Goal: Task Accomplishment & Management: Use online tool/utility

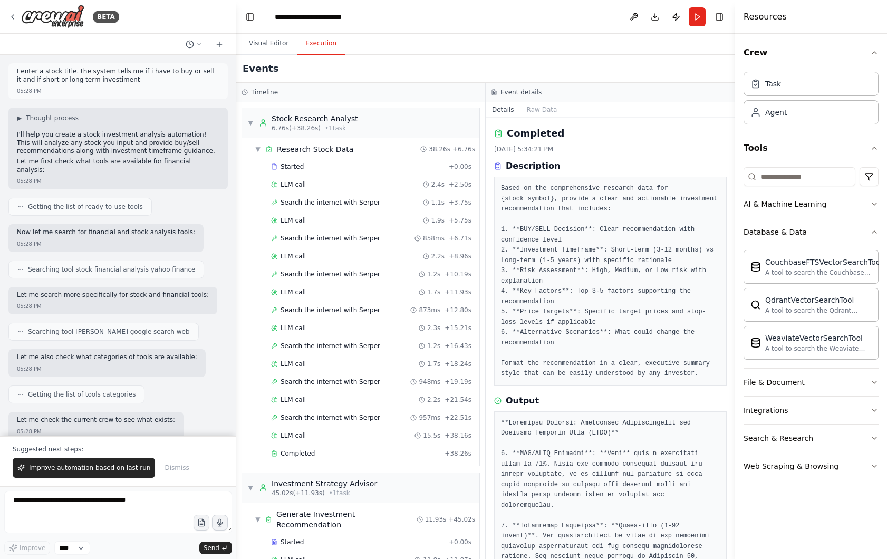
scroll to position [582, 0]
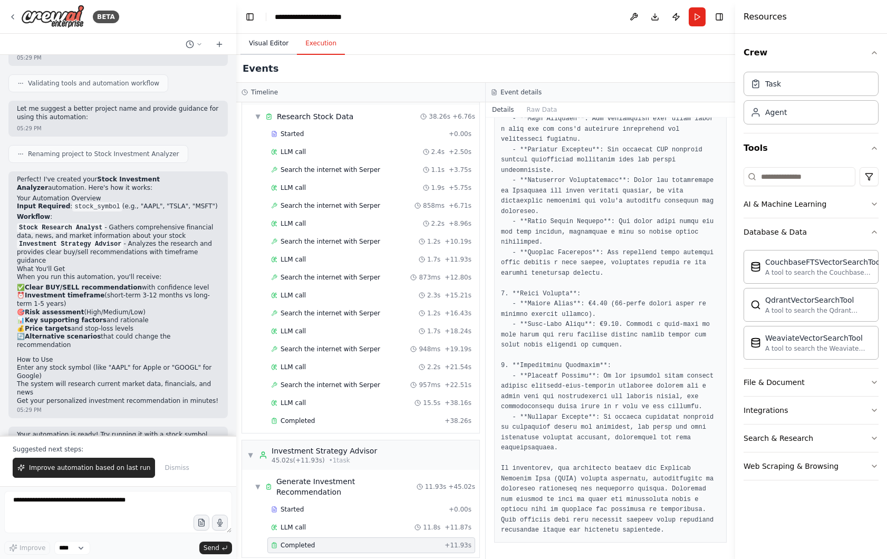
click at [275, 45] on button "Visual Editor" at bounding box center [269, 44] width 56 height 22
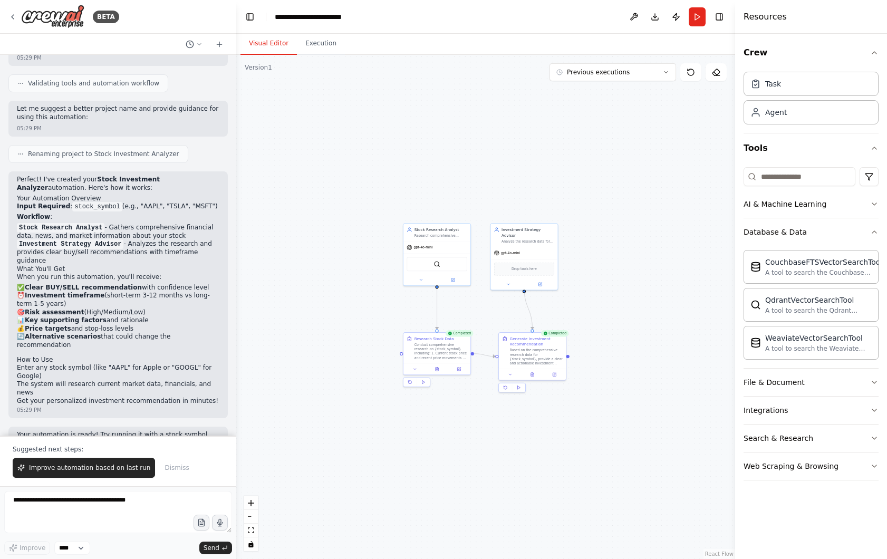
drag, startPoint x: 313, startPoint y: 177, endPoint x: 415, endPoint y: 203, distance: 105.2
click at [415, 203] on div ".deletable-edge-delete-btn { width: 20px; height: 20px; border: 0px solid #ffff…" at bounding box center [485, 307] width 499 height 504
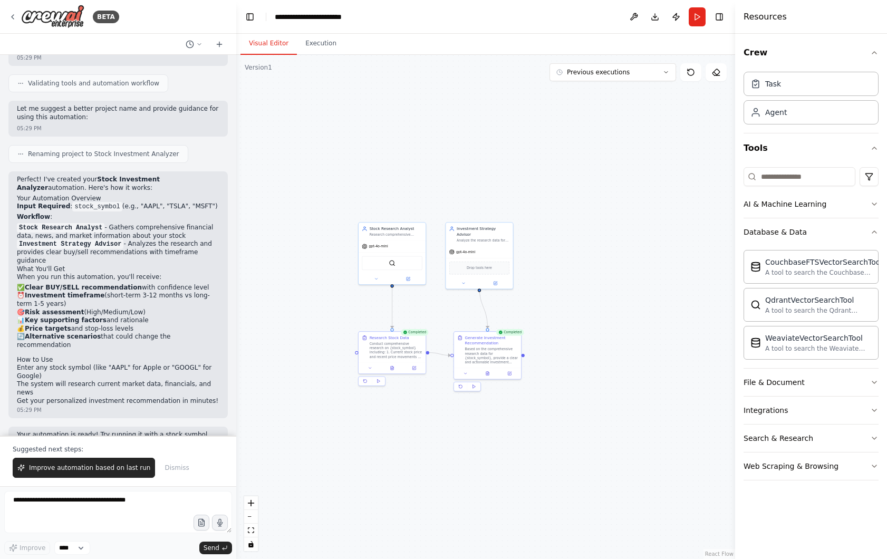
drag, startPoint x: 440, startPoint y: 193, endPoint x: 391, endPoint y: 191, distance: 48.6
click at [391, 191] on div ".deletable-edge-delete-btn { width: 20px; height: 20px; border: 0px solid #ffff…" at bounding box center [485, 307] width 499 height 504
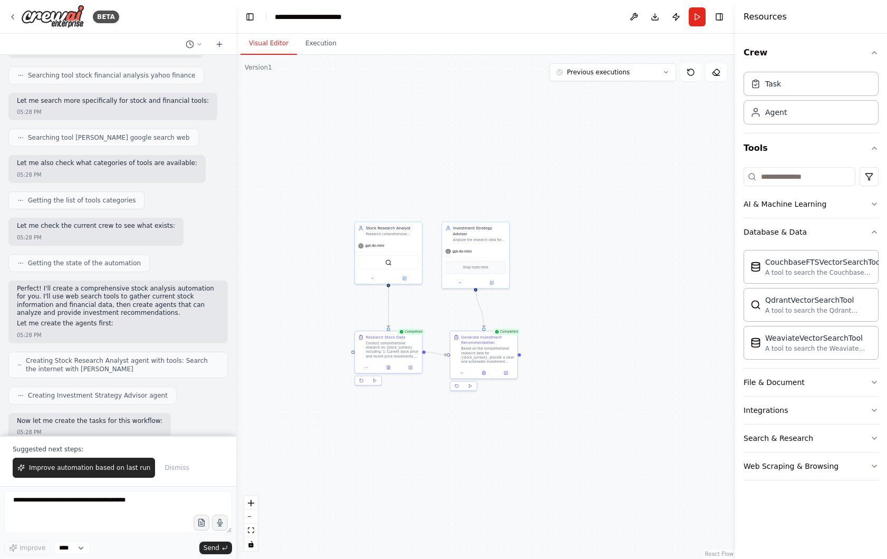
scroll to position [0, 0]
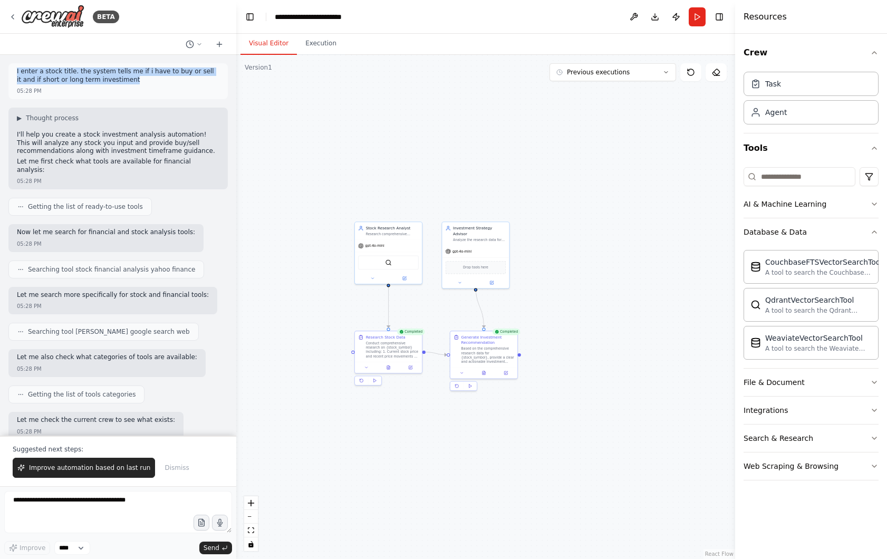
drag, startPoint x: 16, startPoint y: 72, endPoint x: 144, endPoint y: 84, distance: 128.2
click at [144, 84] on div "I enter a stock title. the system tells me if i have to buy or sell it and if s…" at bounding box center [118, 77] width 203 height 18
click at [113, 83] on p "I enter a stock title. the system tells me if i have to buy or sell it and if s…" at bounding box center [118, 76] width 203 height 16
drag, startPoint x: 15, startPoint y: 72, endPoint x: 137, endPoint y: 72, distance: 121.9
click at [137, 72] on div "I enter a stock title. the system tells me if i have to buy or sell it and if s…" at bounding box center [117, 81] width 219 height 36
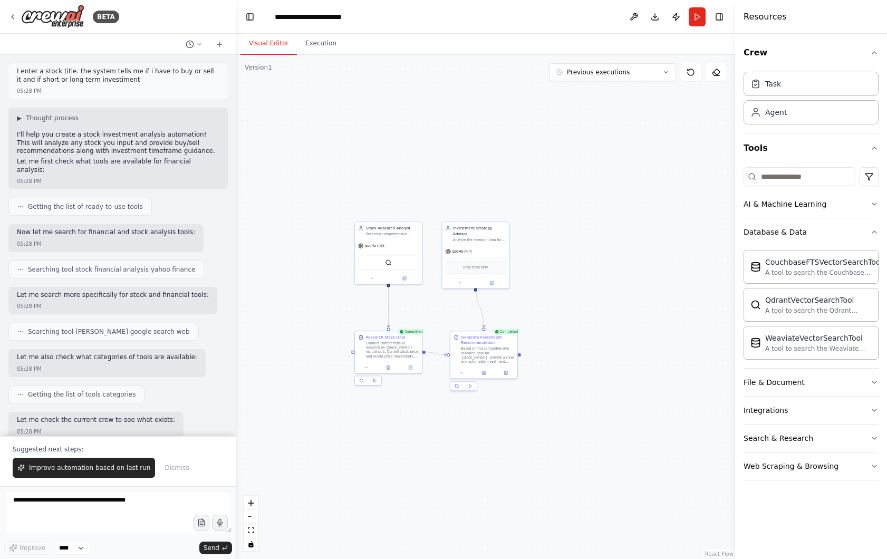
click at [118, 79] on p "I enter a stock title. the system tells me if i have to buy or sell it and if s…" at bounding box center [118, 76] width 203 height 16
drag, startPoint x: 75, startPoint y: 68, endPoint x: 133, endPoint y: 79, distance: 58.6
click at [133, 79] on p "I enter a stock title. the system tells me if i have to buy or sell it and if s…" at bounding box center [118, 76] width 203 height 16
click at [123, 78] on p "I enter a stock title. the system tells me if i have to buy or sell it and if s…" at bounding box center [118, 76] width 203 height 16
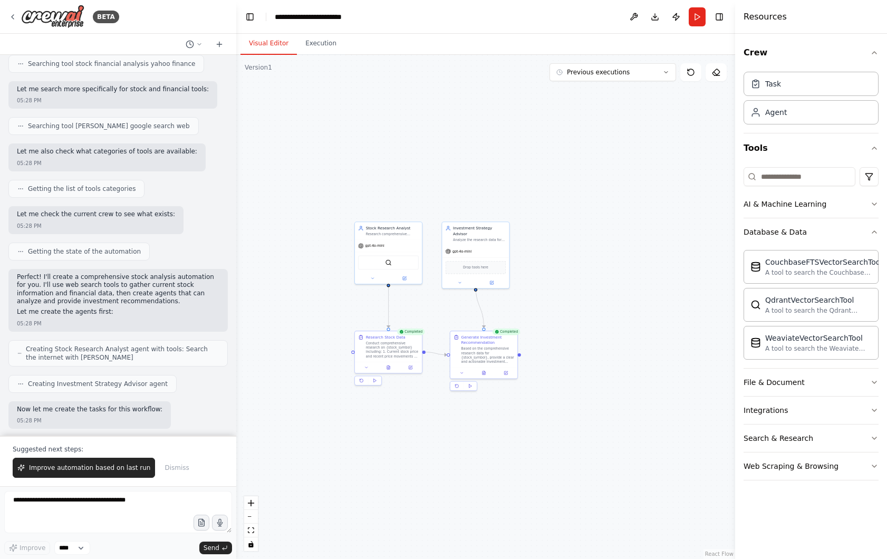
scroll to position [215, 0]
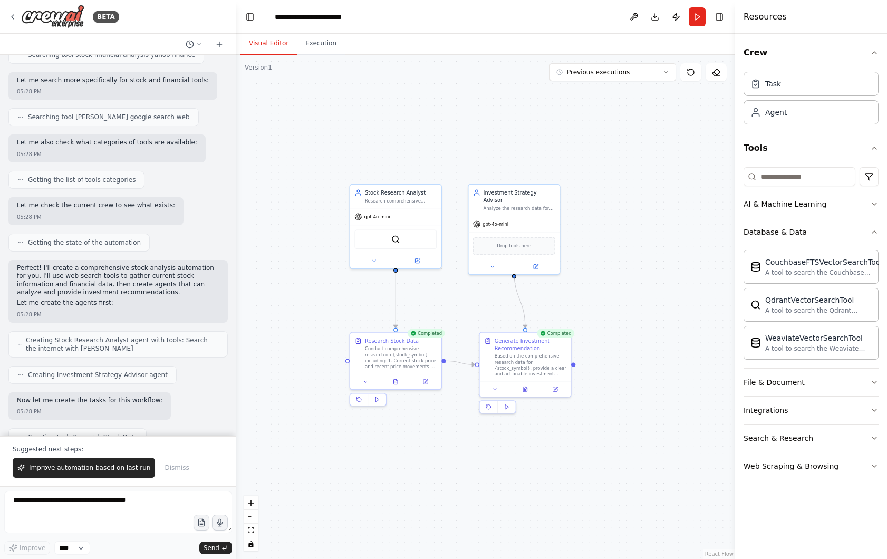
drag, startPoint x: 343, startPoint y: 318, endPoint x: 321, endPoint y: 315, distance: 21.8
click at [322, 315] on div ".deletable-edge-delete-btn { width: 20px; height: 20px; border: 0px solid #ffff…" at bounding box center [485, 307] width 499 height 504
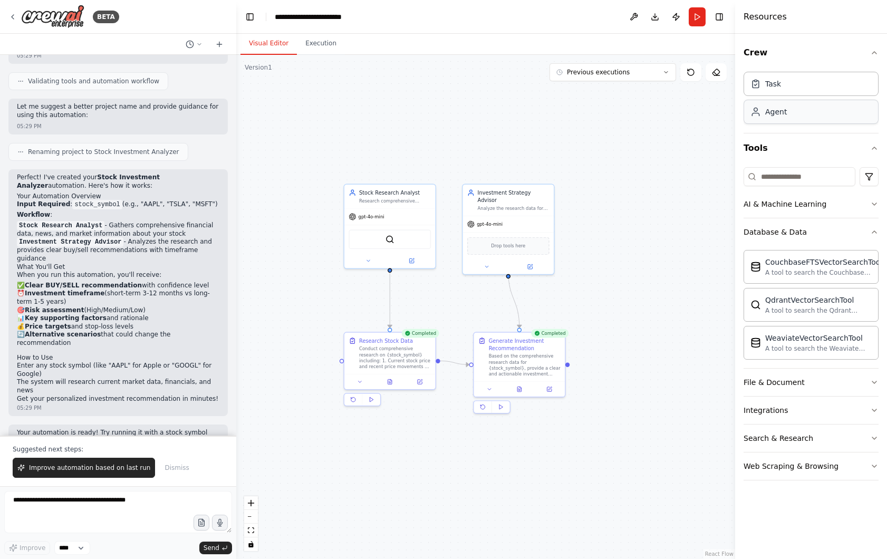
click at [803, 118] on div "Agent" at bounding box center [811, 112] width 135 height 24
click at [814, 70] on div "Task Agent" at bounding box center [811, 96] width 135 height 57
click at [873, 243] on button "Database & Data" at bounding box center [811, 231] width 135 height 27
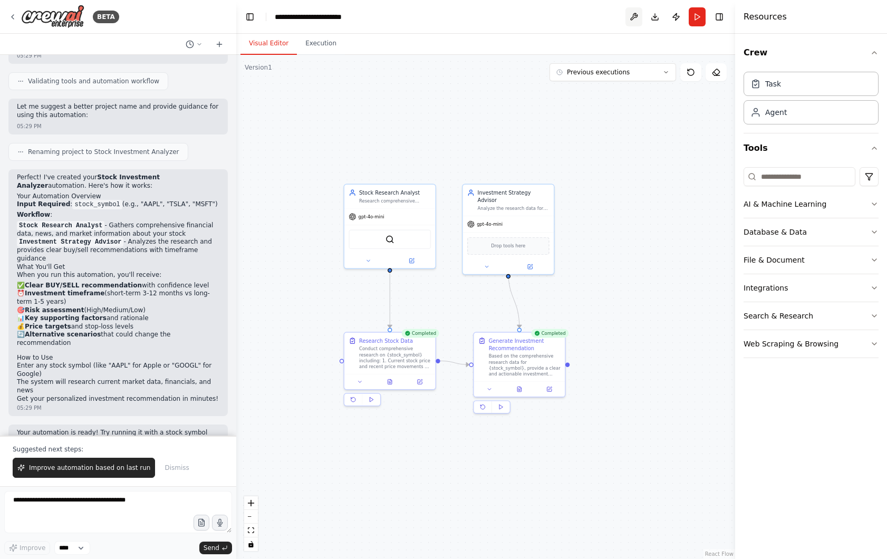
click at [632, 15] on button at bounding box center [634, 16] width 17 height 19
click at [252, 21] on button "Toggle Left Sidebar" at bounding box center [250, 16] width 15 height 15
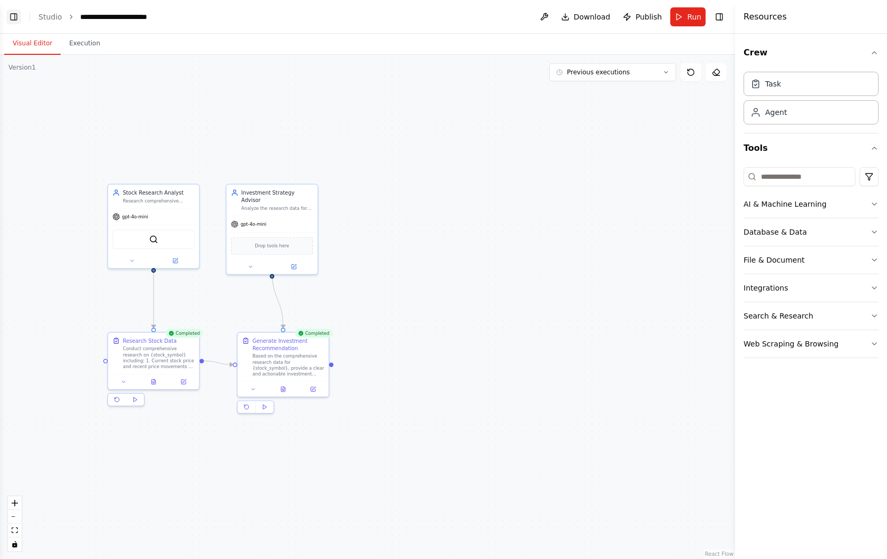
click at [17, 16] on button "Toggle Left Sidebar" at bounding box center [13, 16] width 15 height 15
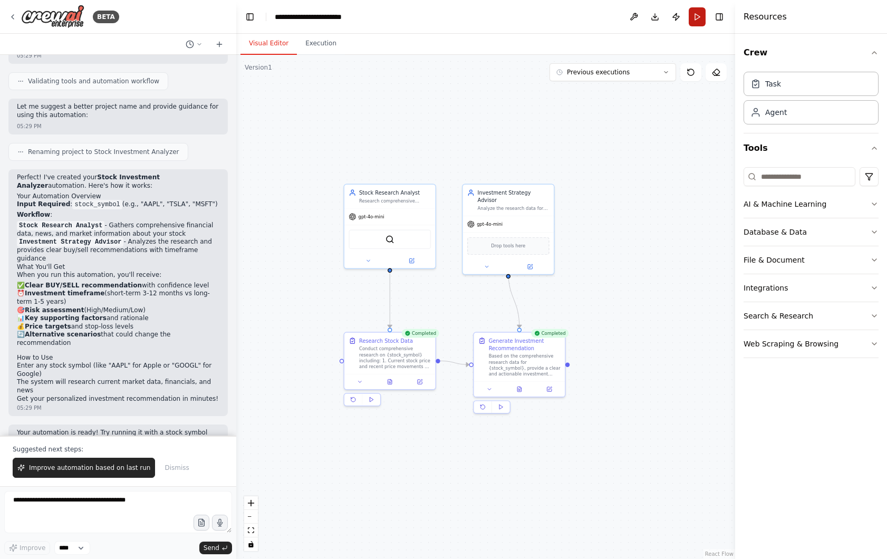
click at [697, 20] on button "Run" at bounding box center [697, 16] width 17 height 19
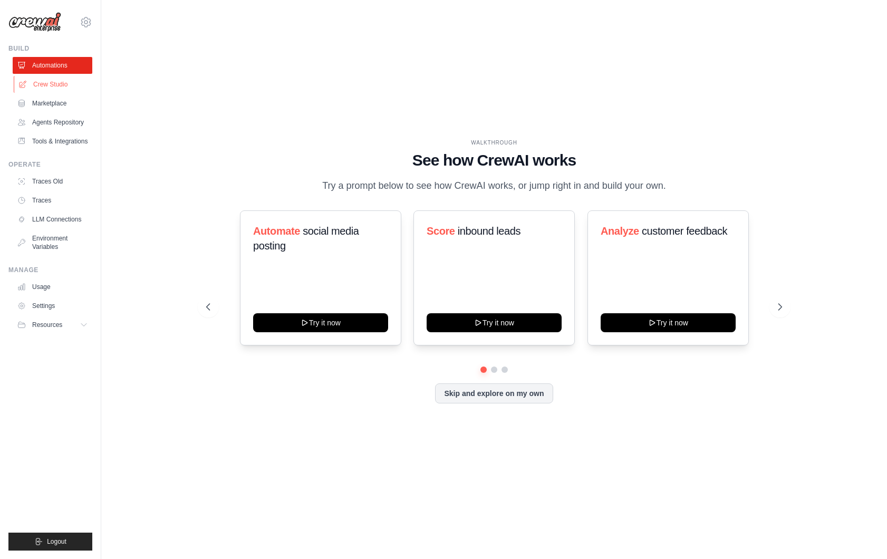
click at [63, 84] on link "Crew Studio" at bounding box center [54, 84] width 80 height 17
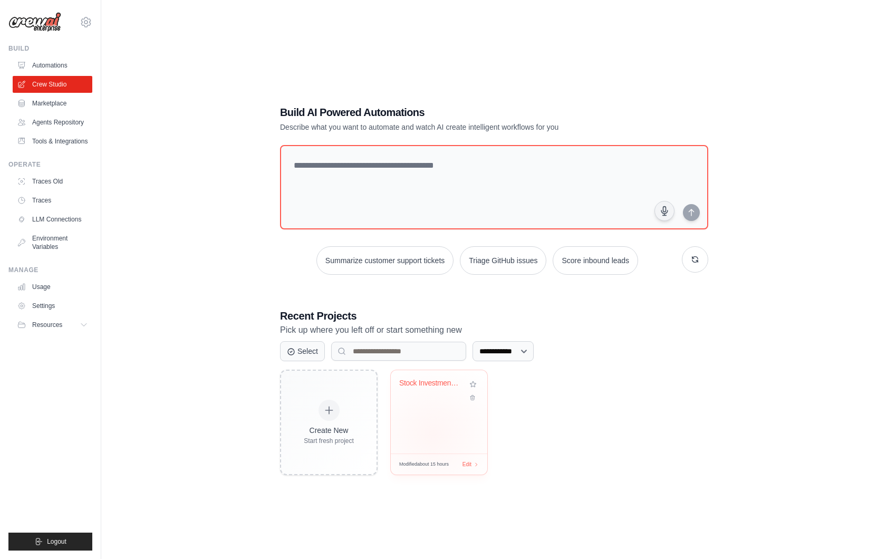
click at [434, 434] on div "Stock Investment Analyzer" at bounding box center [439, 411] width 97 height 83
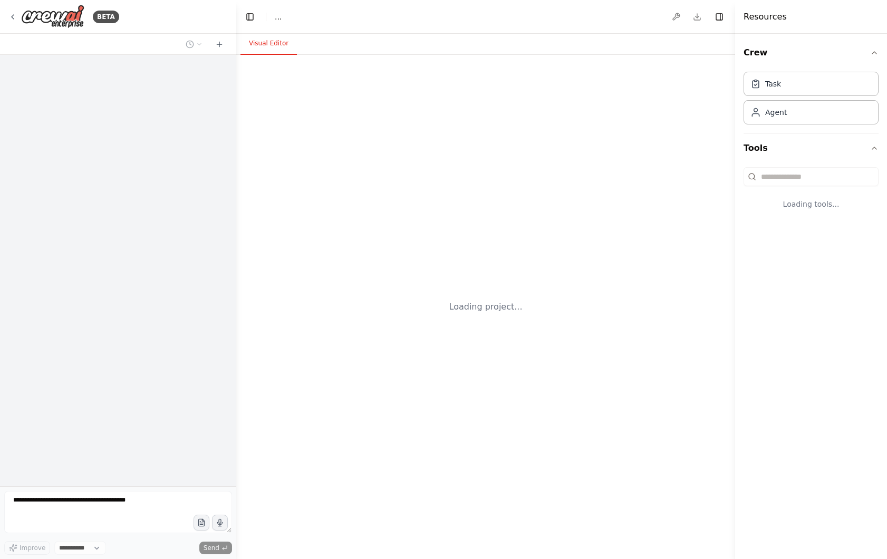
select select "****"
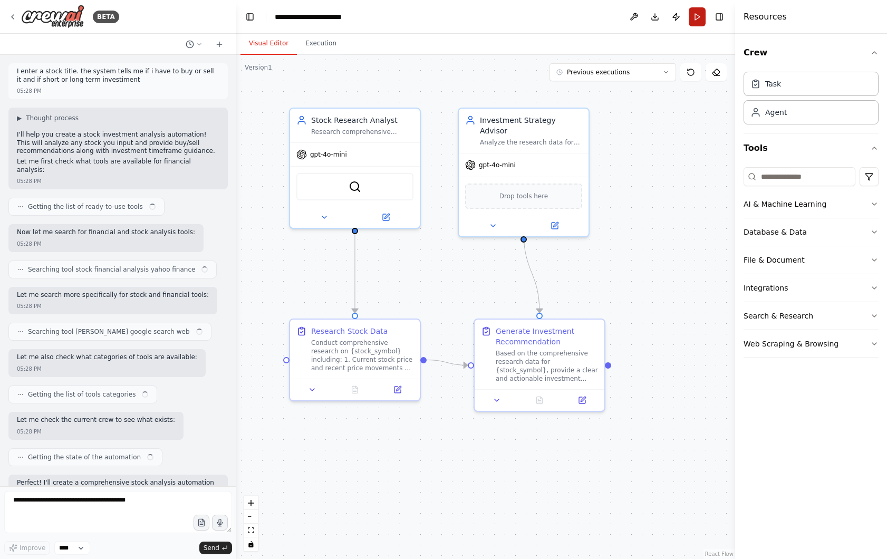
scroll to position [617, 0]
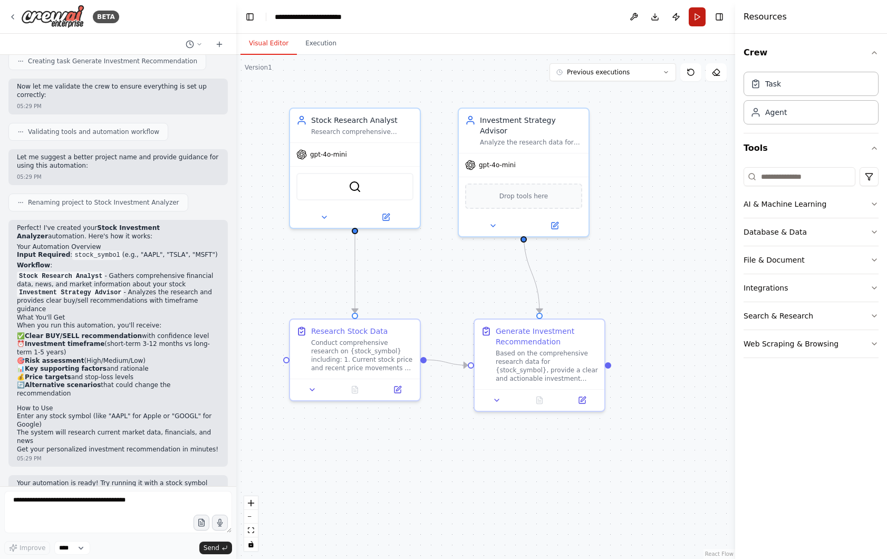
click at [693, 17] on button "Run" at bounding box center [697, 16] width 17 height 19
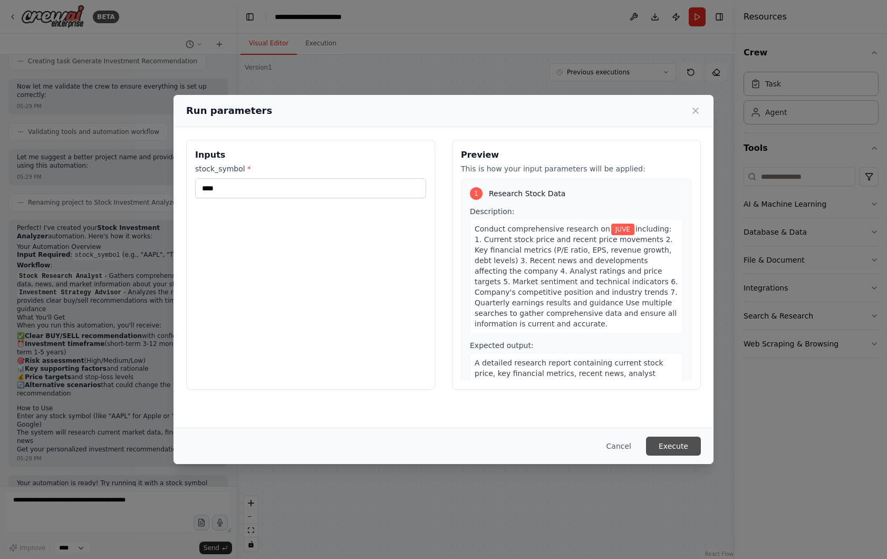
click at [663, 443] on button "Execute" at bounding box center [673, 446] width 55 height 19
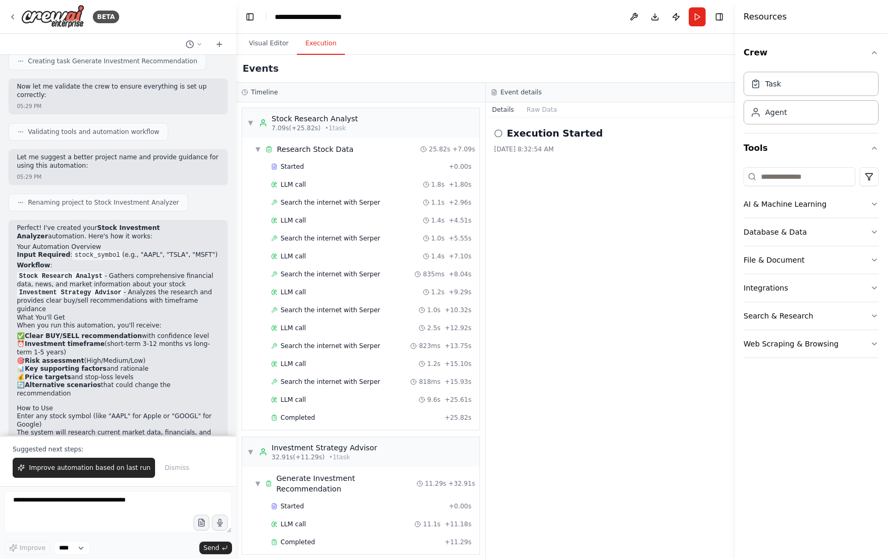
click at [278, 59] on div "Events" at bounding box center [485, 69] width 499 height 28
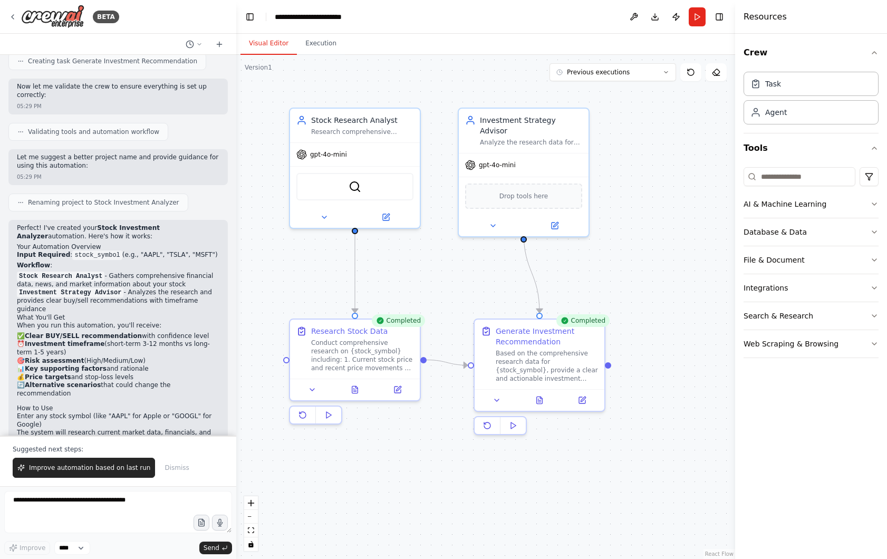
click at [271, 46] on button "Visual Editor" at bounding box center [269, 44] width 56 height 22
click at [385, 131] on div "Research comprehensive financial data and market information for {stock_symbol}…" at bounding box center [362, 130] width 102 height 8
click at [366, 132] on div "Research comprehensive financial data and market information for {stock_symbol}…" at bounding box center [362, 130] width 102 height 8
click at [385, 214] on icon at bounding box center [386, 215] width 6 height 6
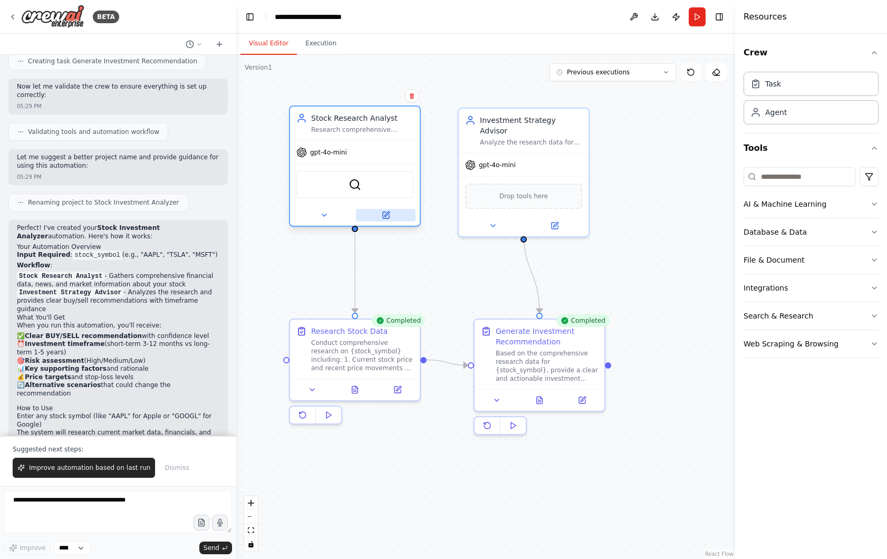
click at [391, 220] on button at bounding box center [386, 215] width 60 height 13
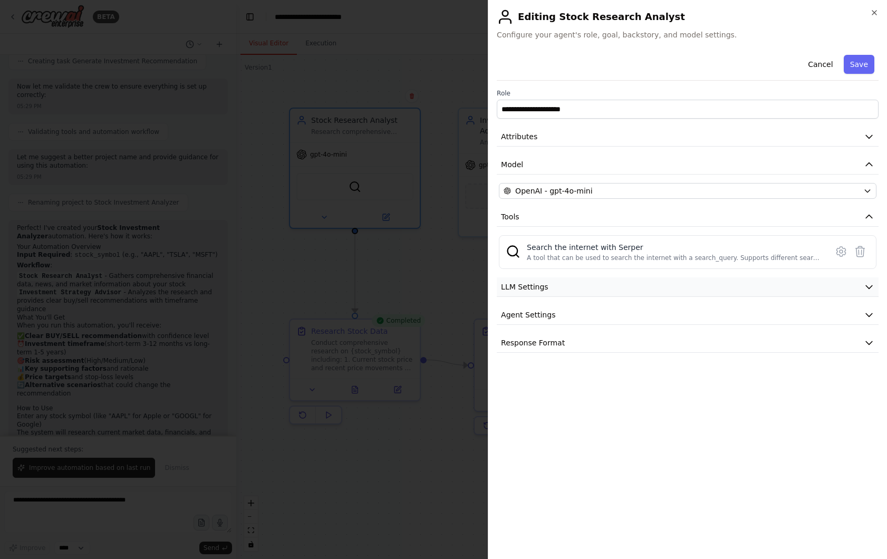
click at [867, 289] on icon "button" at bounding box center [869, 287] width 11 height 11
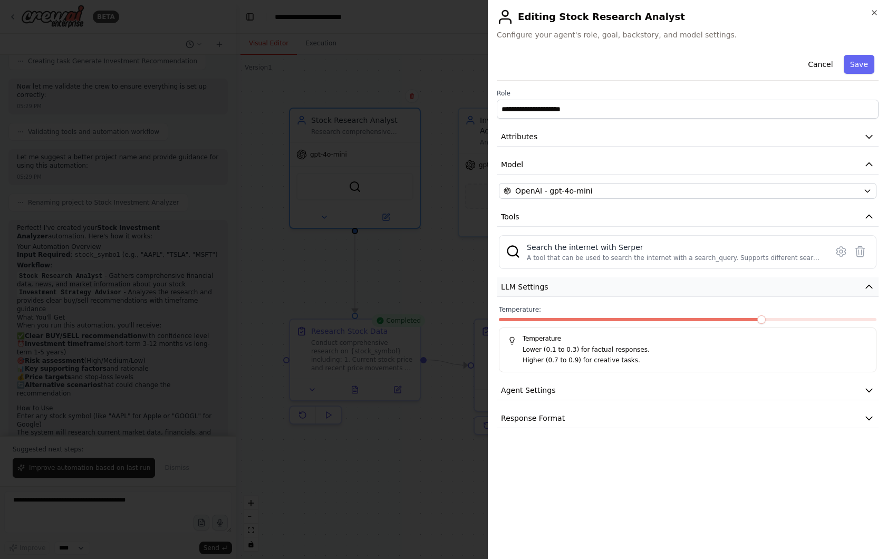
click at [867, 289] on icon "button" at bounding box center [869, 287] width 11 height 11
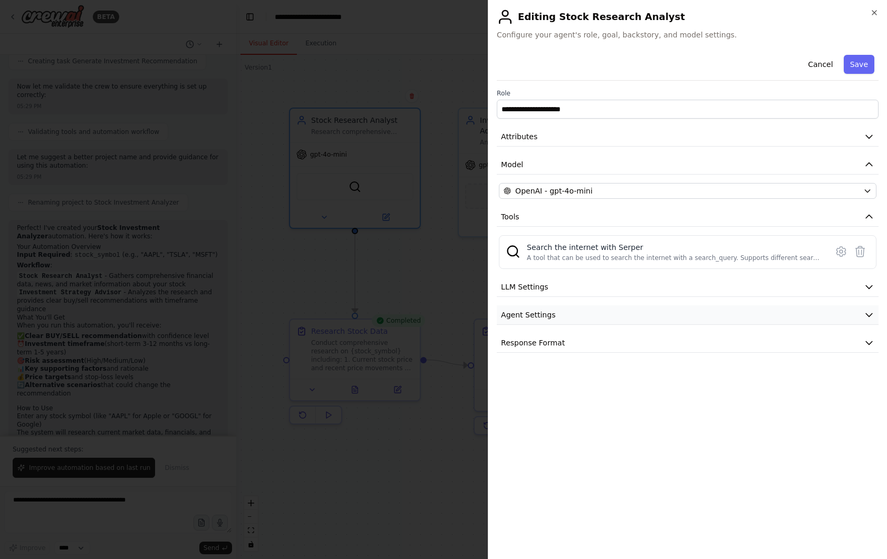
click at [867, 318] on icon "button" at bounding box center [869, 315] width 11 height 11
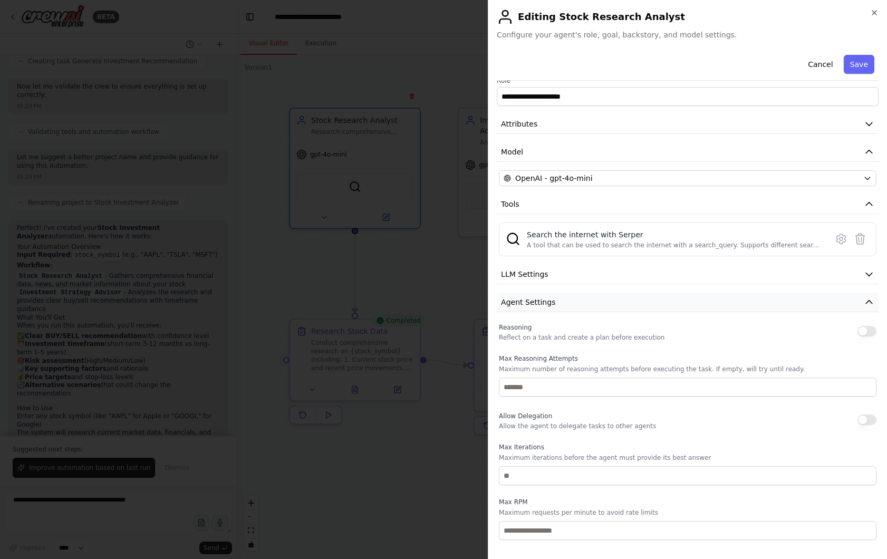
scroll to position [0, 0]
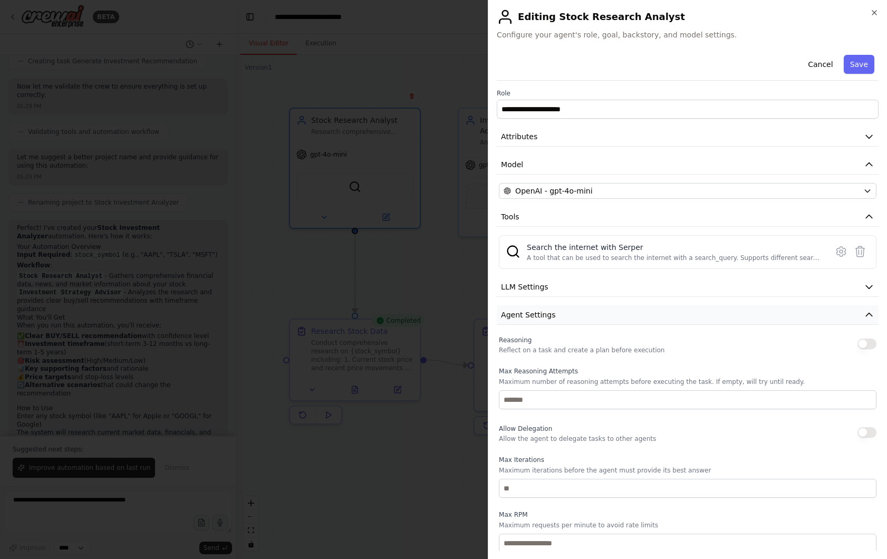
click at [868, 314] on icon "button" at bounding box center [869, 314] width 6 height 3
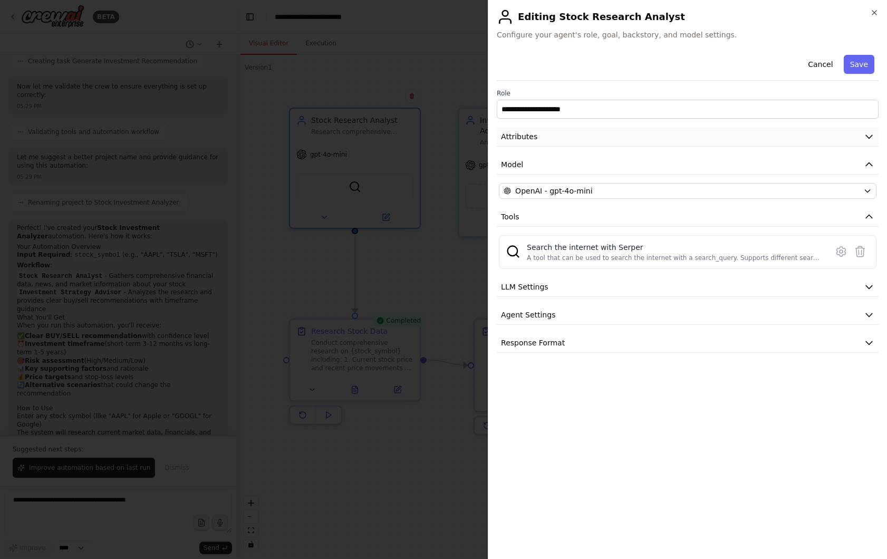
click at [871, 135] on icon "button" at bounding box center [869, 136] width 11 height 11
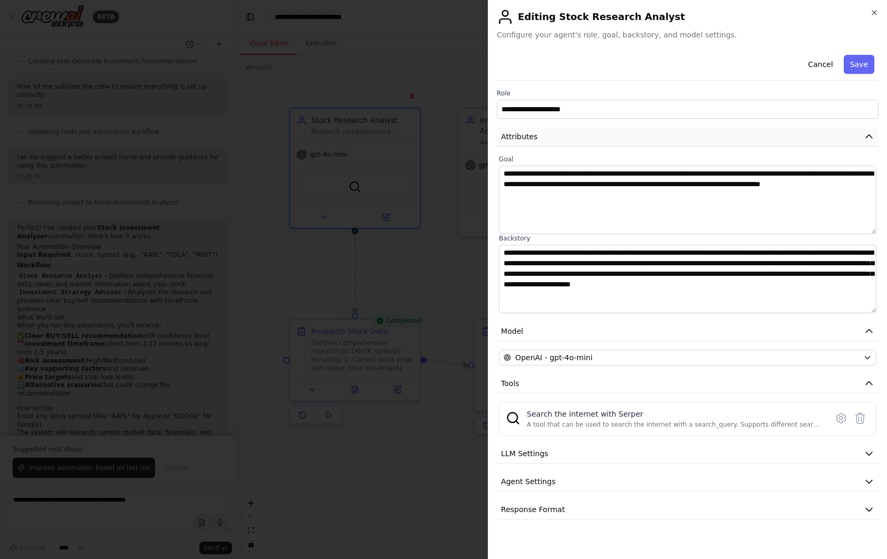
click at [871, 135] on icon "button" at bounding box center [869, 136] width 11 height 11
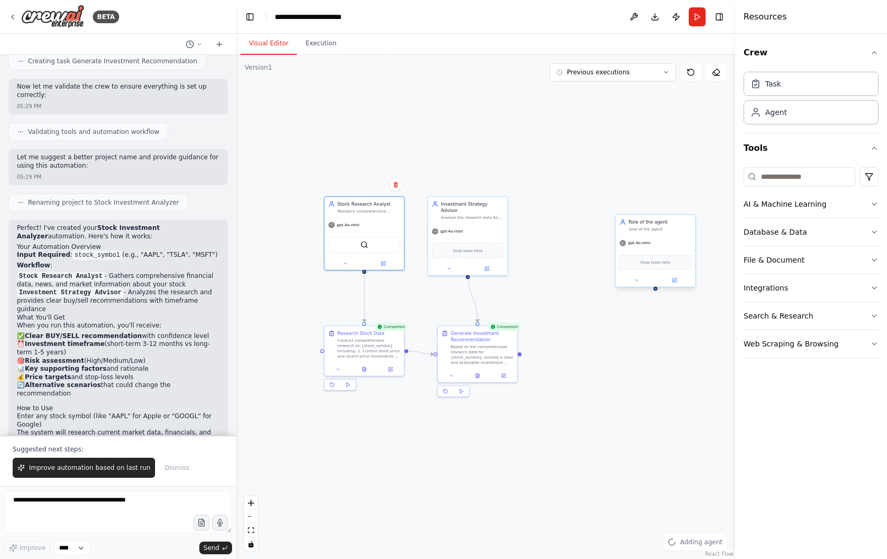
click at [646, 237] on div "gpt-4o-mini" at bounding box center [656, 243] width 80 height 14
click at [674, 280] on icon at bounding box center [675, 279] width 3 height 3
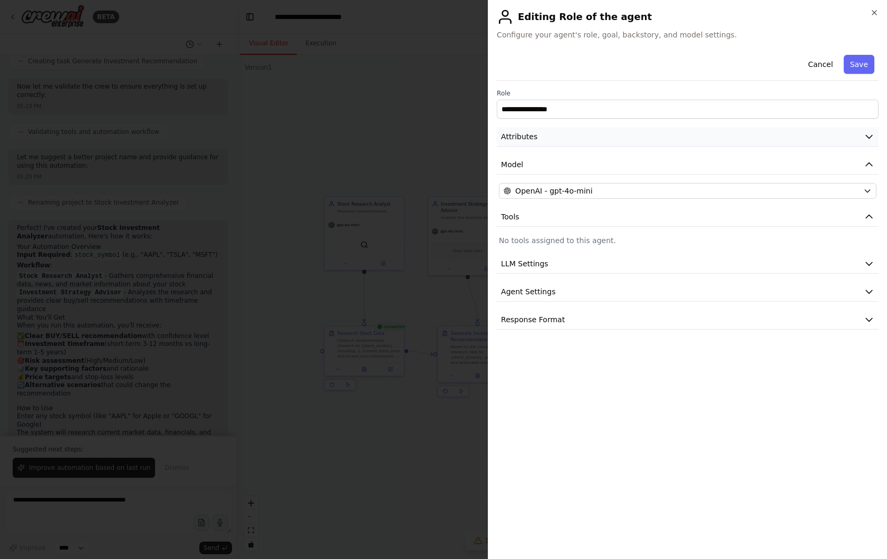
click at [869, 131] on icon "button" at bounding box center [869, 136] width 11 height 11
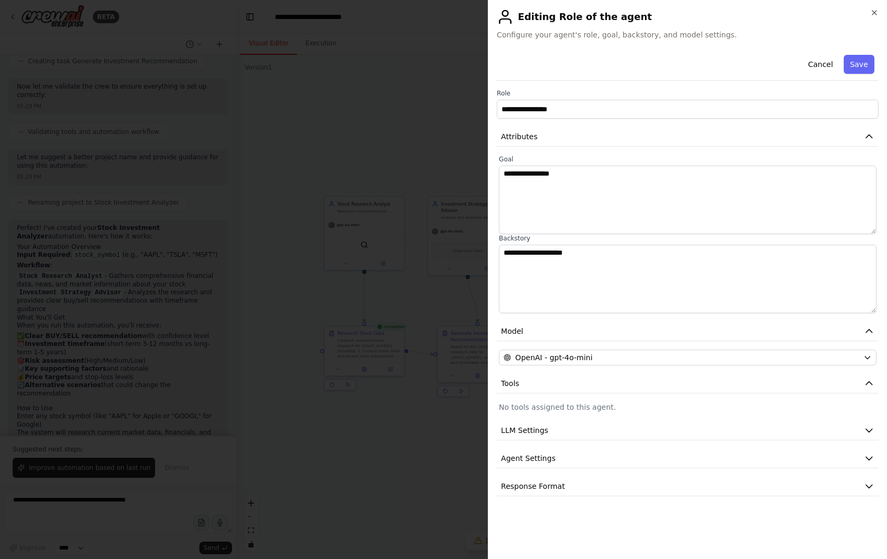
click at [874, 17] on h2 "Editing Role of the agent" at bounding box center [688, 16] width 382 height 17
click at [875, 15] on icon "button" at bounding box center [875, 12] width 8 height 8
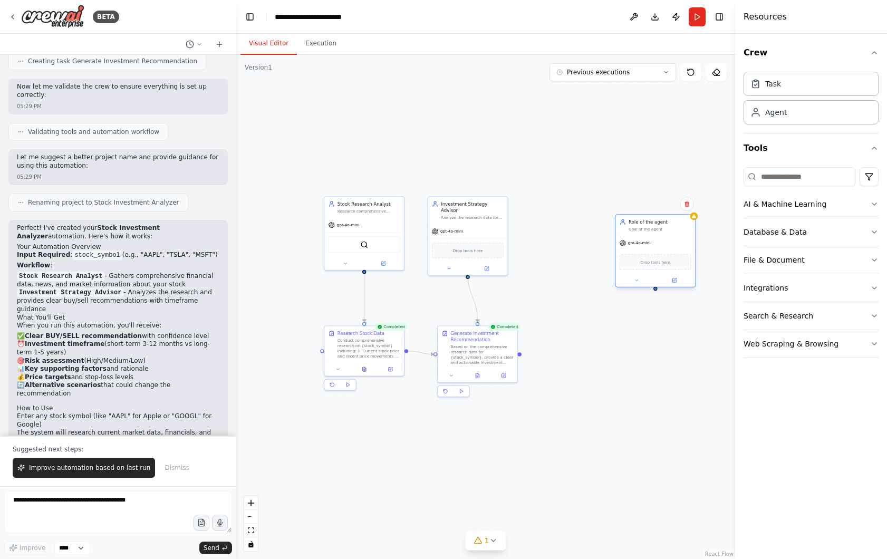
click at [644, 238] on div "gpt-4o-mini" at bounding box center [656, 243] width 80 height 14
click at [688, 204] on icon at bounding box center [687, 204] width 4 height 6
click at [662, 201] on button "Confirm" at bounding box center [656, 204] width 37 height 13
click at [650, 204] on button "Confirm" at bounding box center [656, 204] width 37 height 13
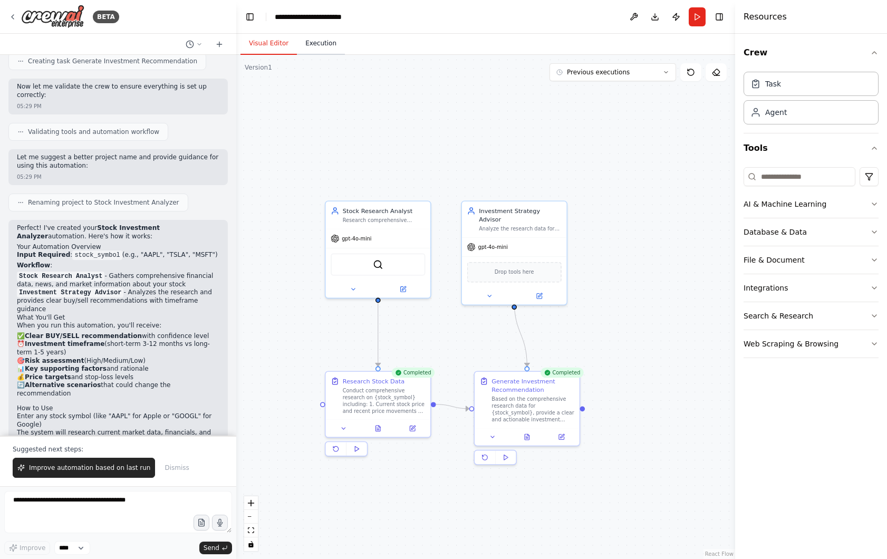
click at [322, 47] on button "Execution" at bounding box center [321, 44] width 48 height 22
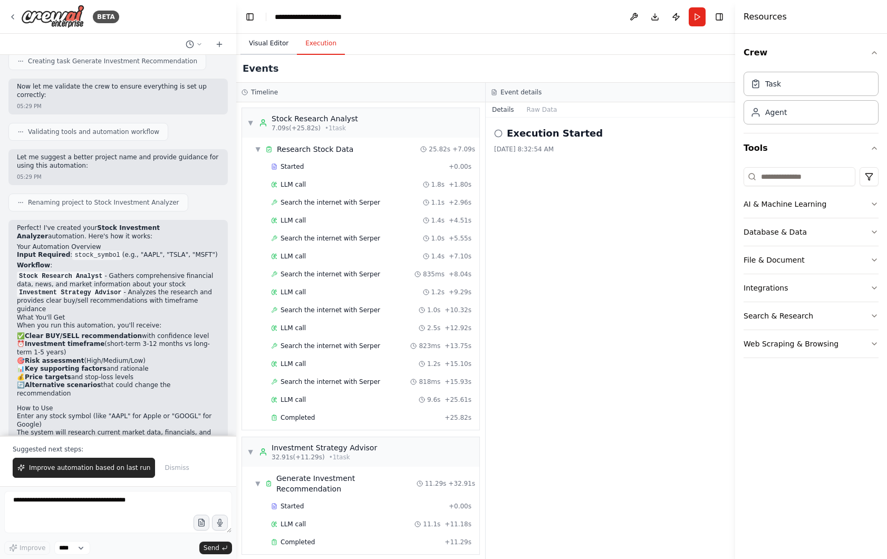
click at [274, 41] on button "Visual Editor" at bounding box center [269, 44] width 56 height 22
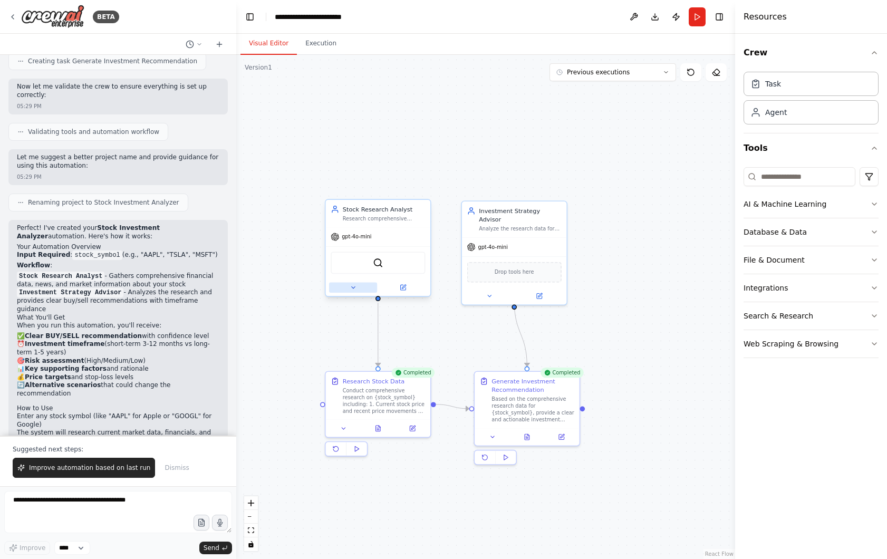
click at [352, 285] on icon at bounding box center [353, 287] width 7 height 7
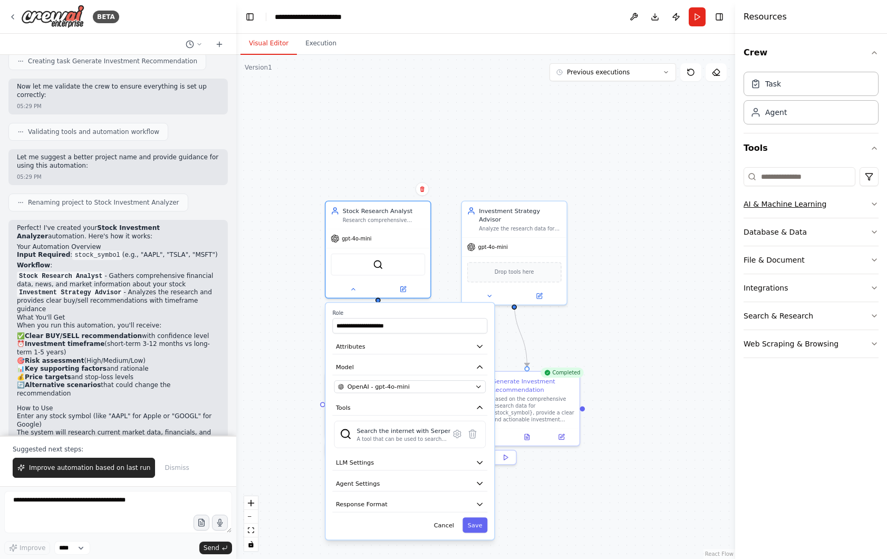
click at [858, 204] on button "AI & Machine Learning" at bounding box center [811, 203] width 135 height 27
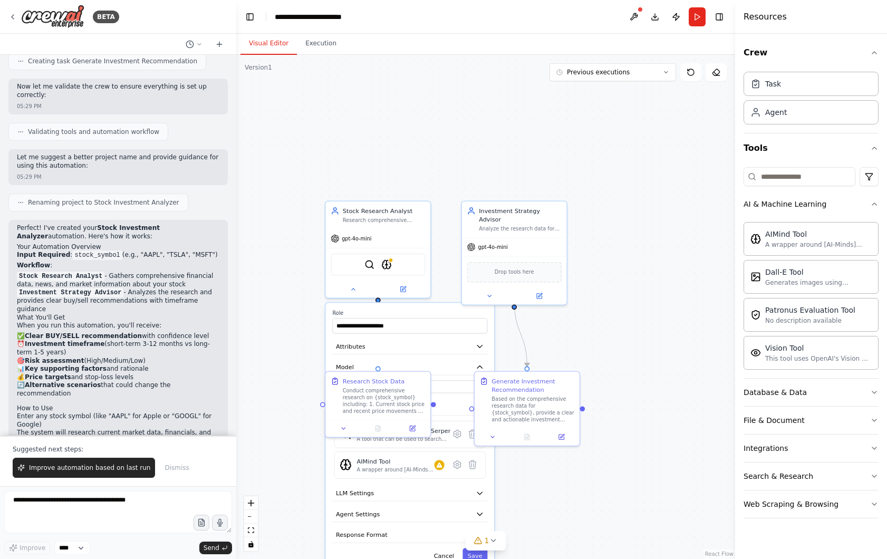
click at [446, 309] on div "**********" at bounding box center [410, 436] width 169 height 267
click at [473, 466] on icon at bounding box center [472, 465] width 7 height 8
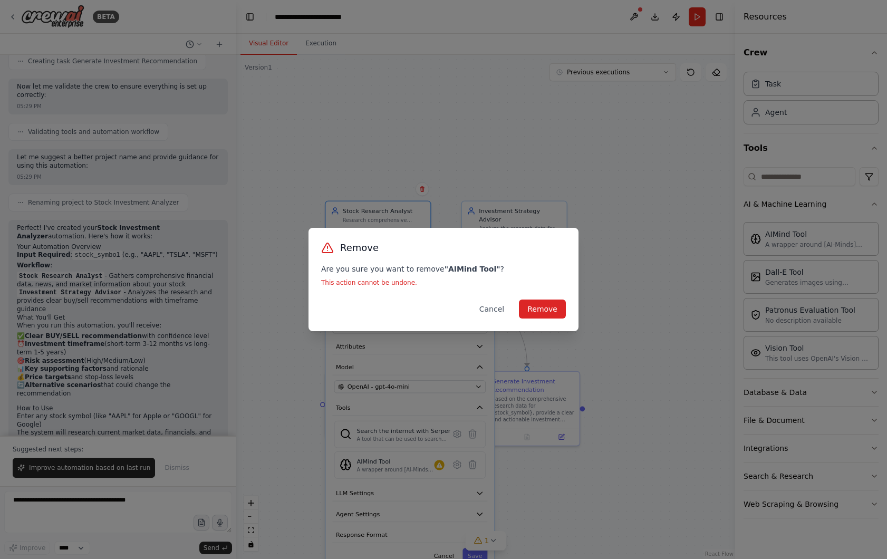
click at [427, 442] on div "Remove Are you sure you want to remove " AIMind Tool " ? This action cannot be …" at bounding box center [443, 279] width 887 height 559
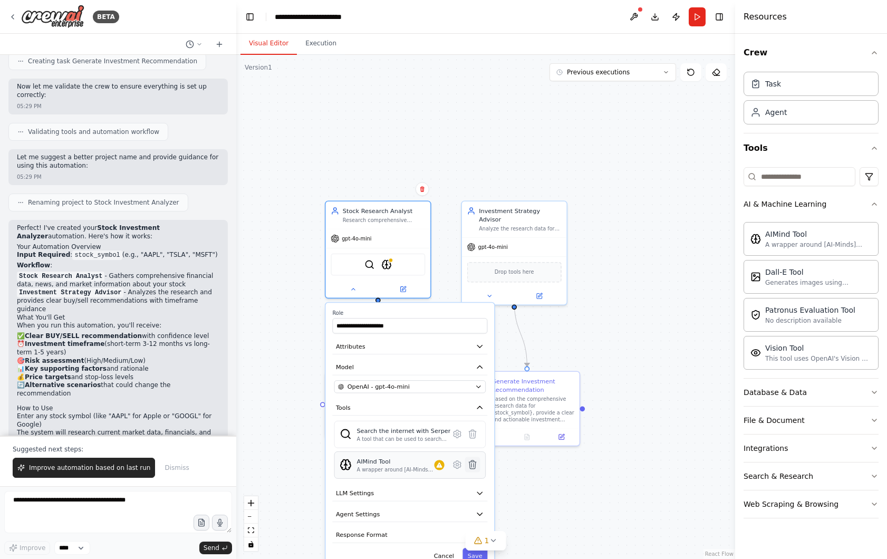
click at [473, 463] on icon at bounding box center [472, 465] width 7 height 8
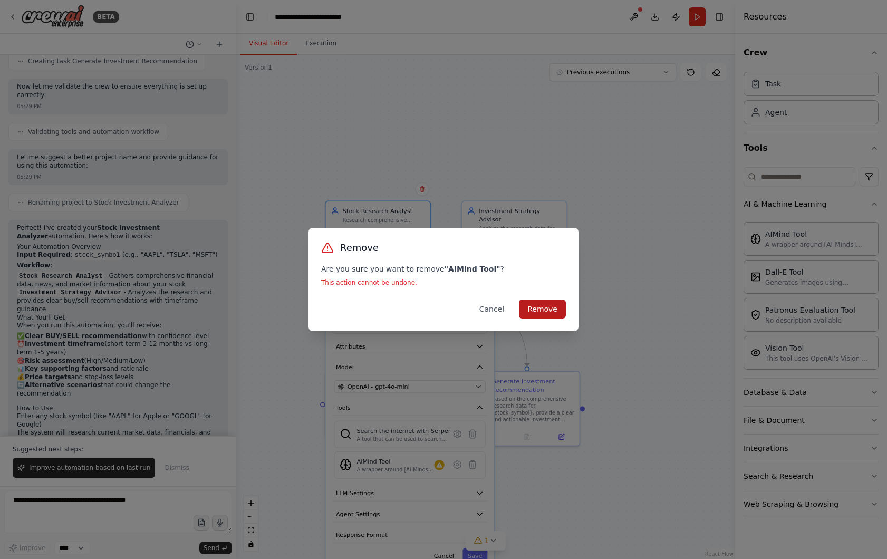
click at [542, 305] on button "Remove" at bounding box center [542, 309] width 47 height 19
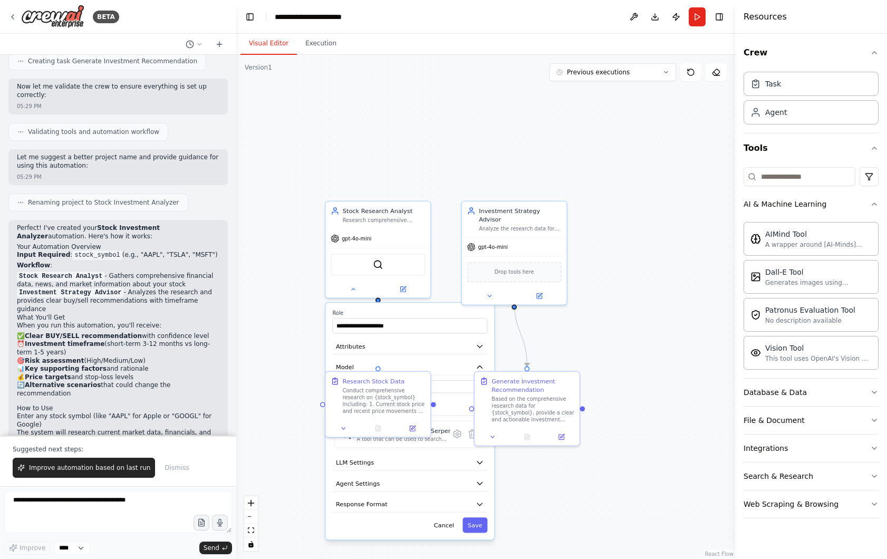
click at [608, 322] on div ".deletable-edge-delete-btn { width: 20px; height: 20px; border: 0px solid #ffff…" at bounding box center [485, 307] width 499 height 504
click at [398, 207] on div "Stock Research Analyst" at bounding box center [384, 209] width 83 height 8
click at [386, 185] on div ".deletable-edge-delete-btn { width: 20px; height: 20px; border: 0px solid #ffff…" at bounding box center [485, 307] width 499 height 504
click at [376, 206] on div "Stock Research Analyst" at bounding box center [384, 209] width 83 height 8
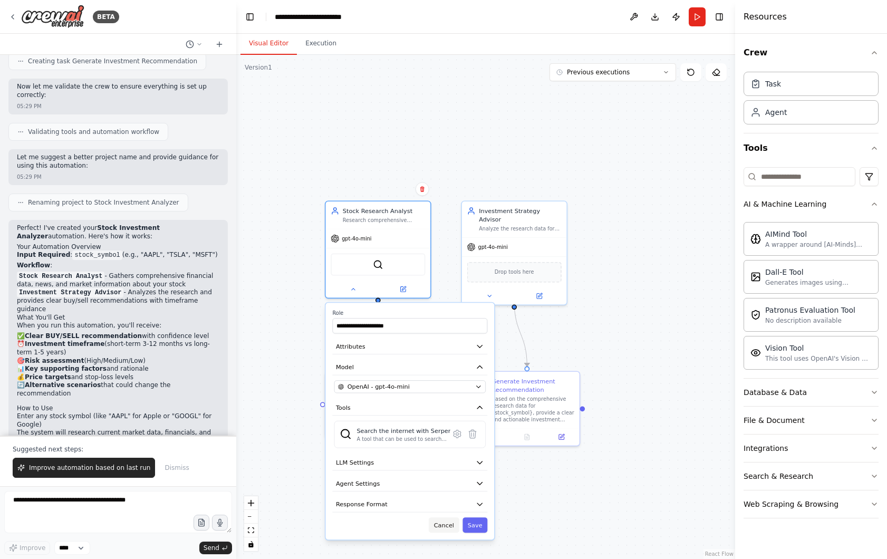
click at [443, 523] on button "Cancel" at bounding box center [444, 525] width 31 height 15
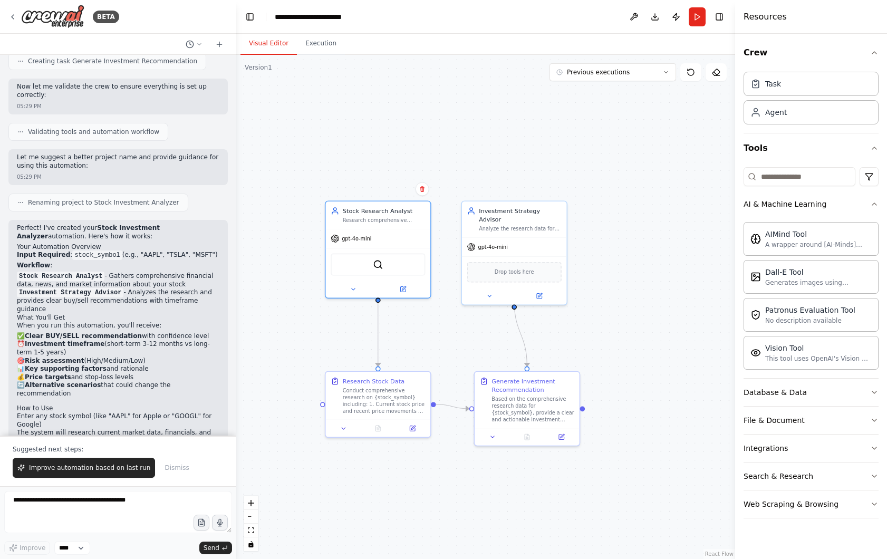
click at [350, 516] on div ".deletable-edge-delete-btn { width: 20px; height: 20px; border: 0px solid #ffff…" at bounding box center [485, 307] width 499 height 504
click at [353, 292] on button at bounding box center [353, 288] width 48 height 10
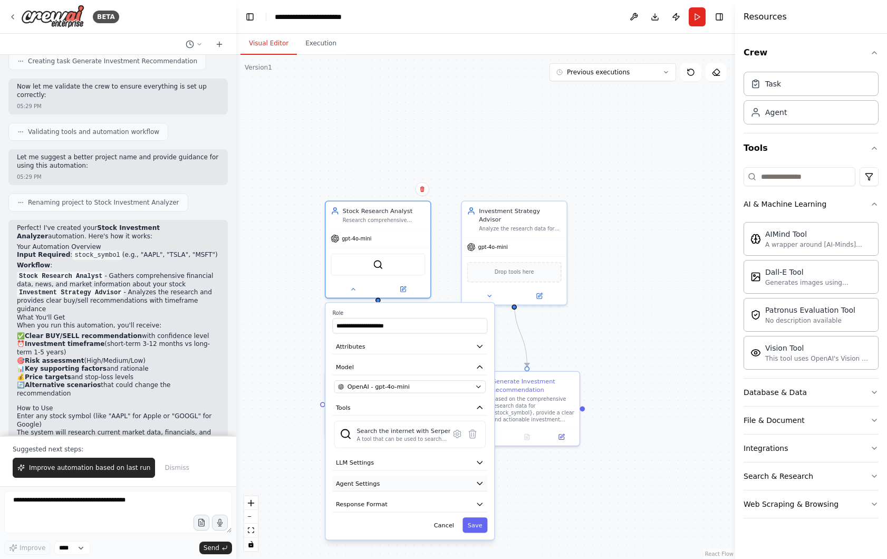
click at [477, 480] on icon "button" at bounding box center [480, 484] width 8 height 8
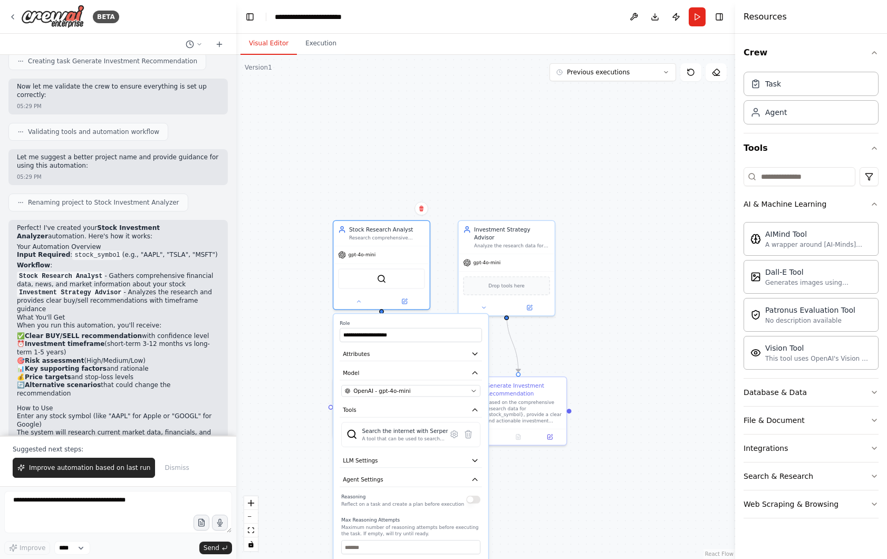
click at [648, 167] on div ".deletable-edge-delete-btn { width: 20px; height: 20px; border: 0px solid #ffff…" at bounding box center [485, 307] width 499 height 504
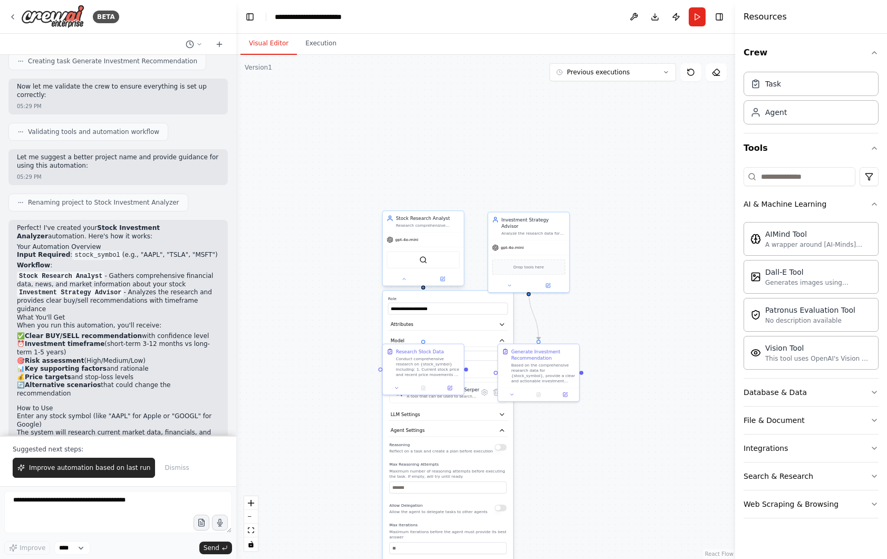
click at [430, 231] on div "Stock Research Analyst Research comprehensive financial data and market informa…" at bounding box center [423, 221] width 81 height 21
click at [443, 280] on icon at bounding box center [443, 279] width 4 height 4
click at [444, 282] on button at bounding box center [442, 279] width 37 height 8
click at [445, 280] on button at bounding box center [442, 279] width 37 height 8
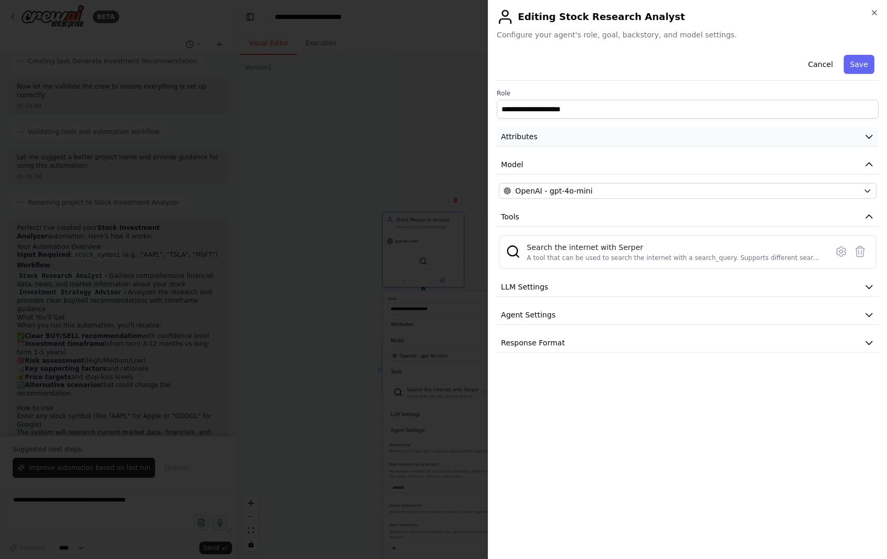
click at [869, 136] on icon "button" at bounding box center [869, 136] width 11 height 11
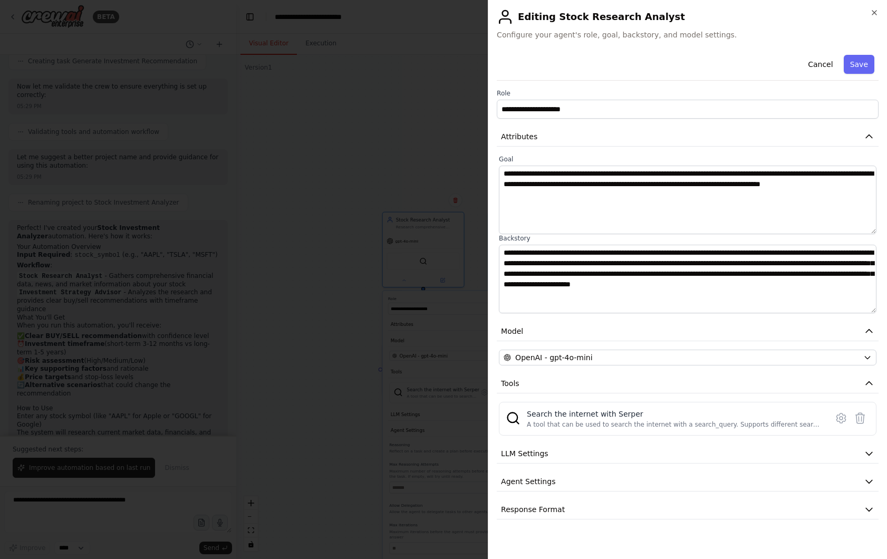
drag, startPoint x: 863, startPoint y: 331, endPoint x: 871, endPoint y: 280, distance: 51.9
click at [863, 330] on button "Model" at bounding box center [688, 332] width 382 height 20
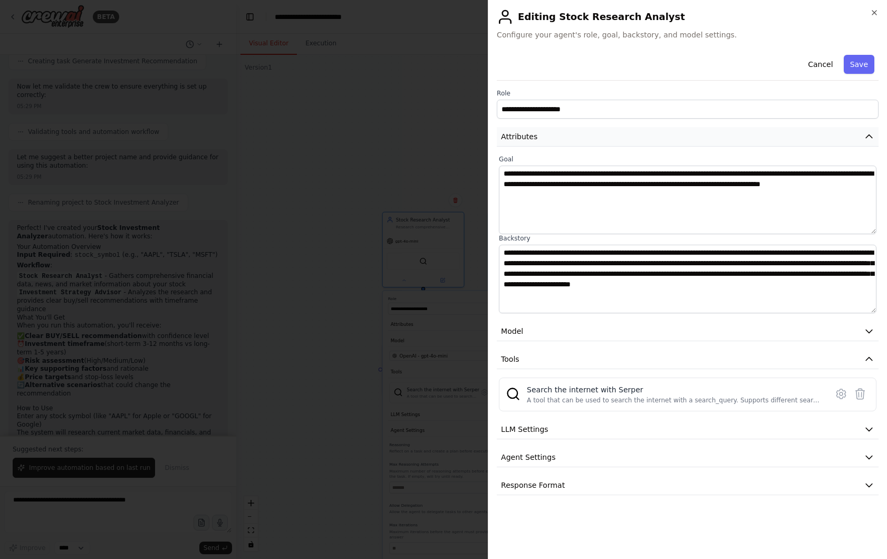
click at [868, 140] on icon "button" at bounding box center [869, 136] width 11 height 11
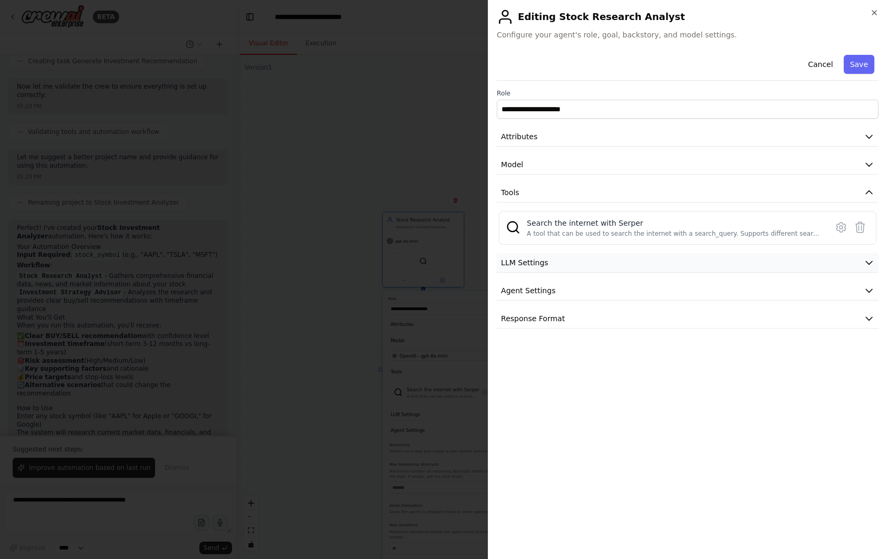
drag, startPoint x: 872, startPoint y: 191, endPoint x: 878, endPoint y: 227, distance: 36.3
click at [872, 191] on icon "button" at bounding box center [869, 192] width 11 height 11
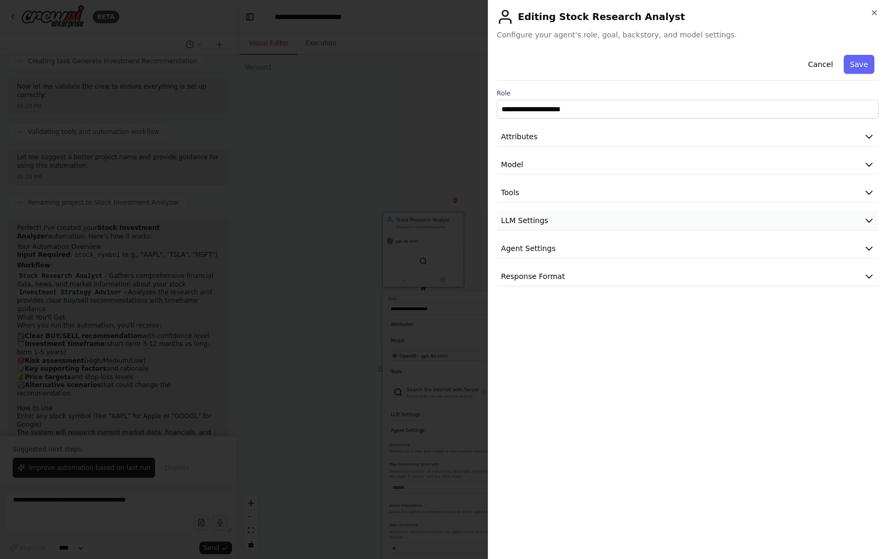
click at [869, 219] on icon "button" at bounding box center [869, 220] width 11 height 11
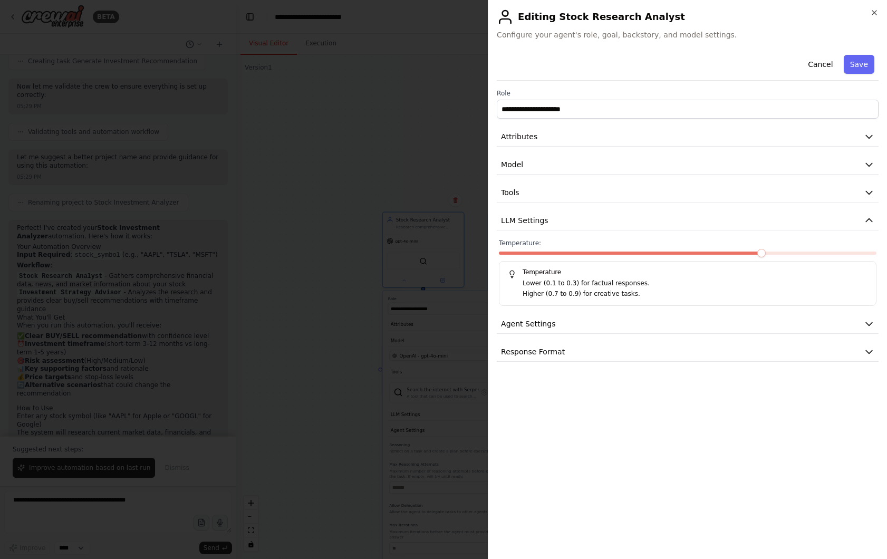
drag, startPoint x: 873, startPoint y: 319, endPoint x: 875, endPoint y: 242, distance: 76.5
click at [873, 319] on icon "button" at bounding box center [869, 324] width 11 height 11
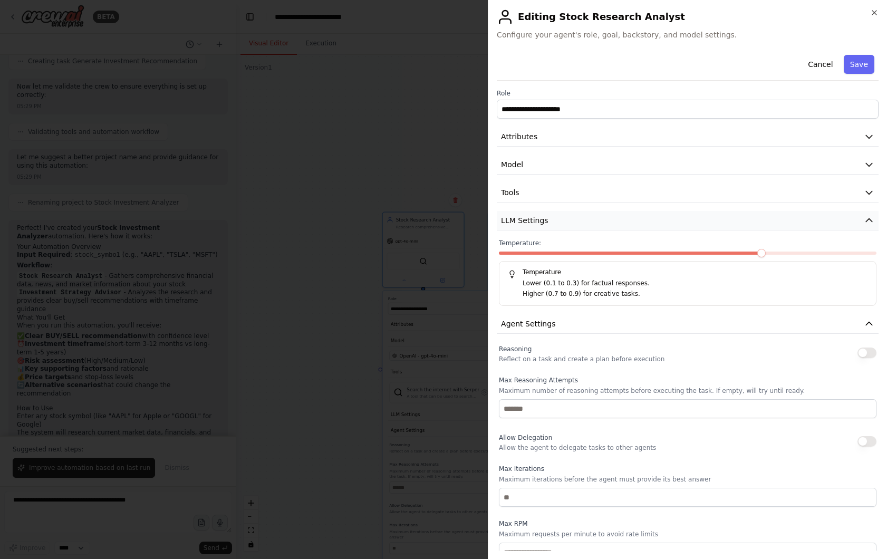
click at [873, 219] on icon "button" at bounding box center [869, 220] width 11 height 11
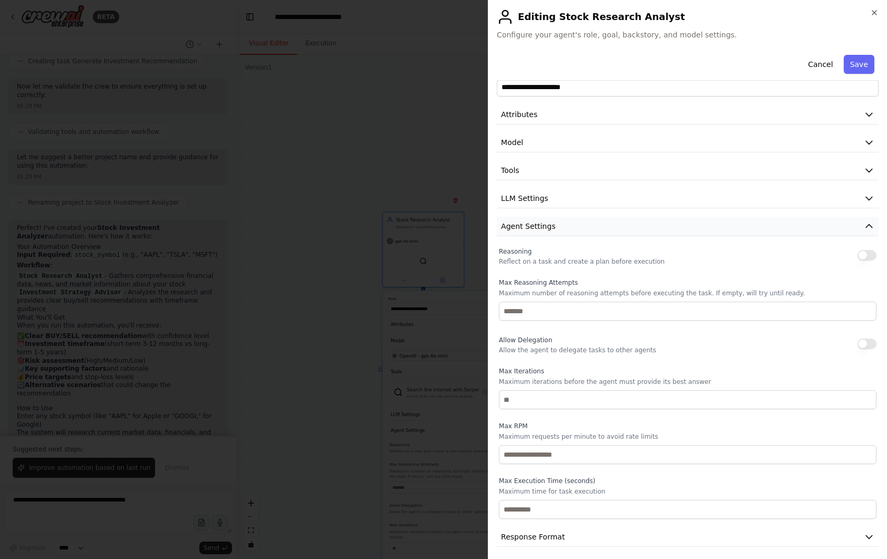
scroll to position [27, 0]
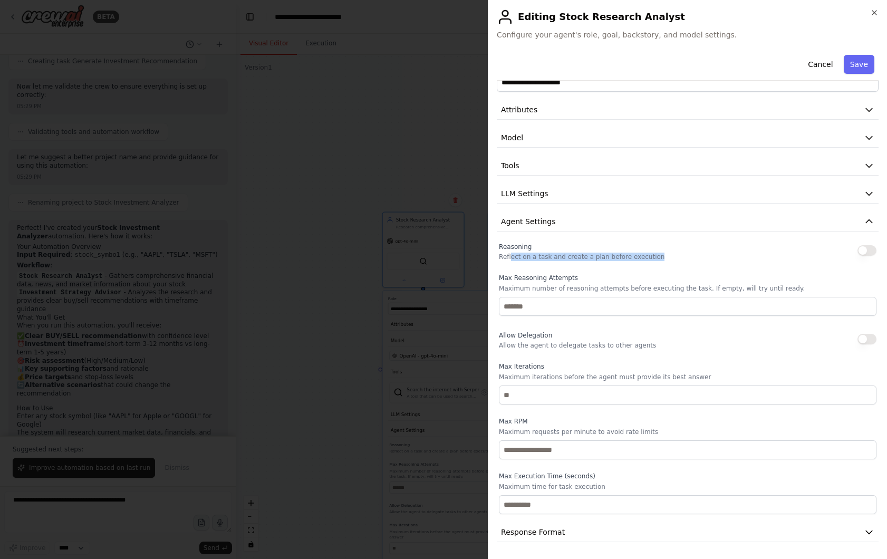
drag, startPoint x: 511, startPoint y: 257, endPoint x: 668, endPoint y: 260, distance: 157.8
click at [667, 260] on div "Reasoning Reflect on a task and create a plan before execution" at bounding box center [688, 250] width 378 height 21
click at [673, 256] on div "Reasoning Reflect on a task and create a plan before execution" at bounding box center [688, 250] width 378 height 21
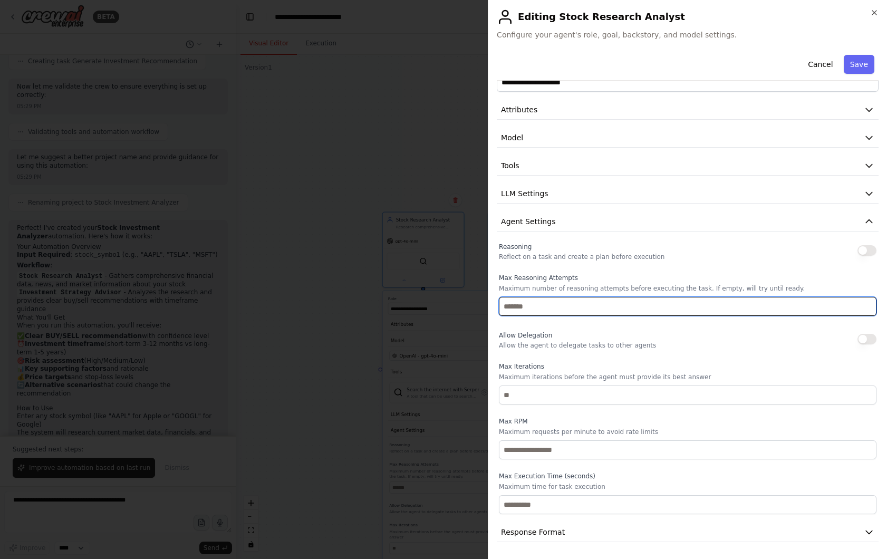
click at [585, 310] on input "number" at bounding box center [688, 306] width 378 height 19
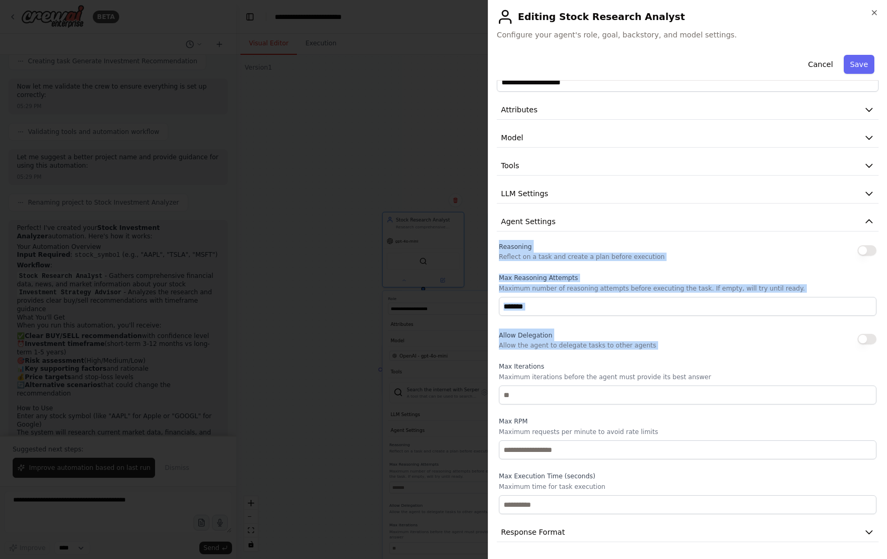
drag, startPoint x: 500, startPoint y: 246, endPoint x: 596, endPoint y: 360, distance: 148.7
click at [596, 360] on div "Reasoning Reflect on a task and create a plan before execution Max Reasoning At…" at bounding box center [688, 377] width 378 height 274
click at [598, 333] on div "Allow Delegation Allow the agent to delegate tasks to other agents" at bounding box center [577, 339] width 157 height 21
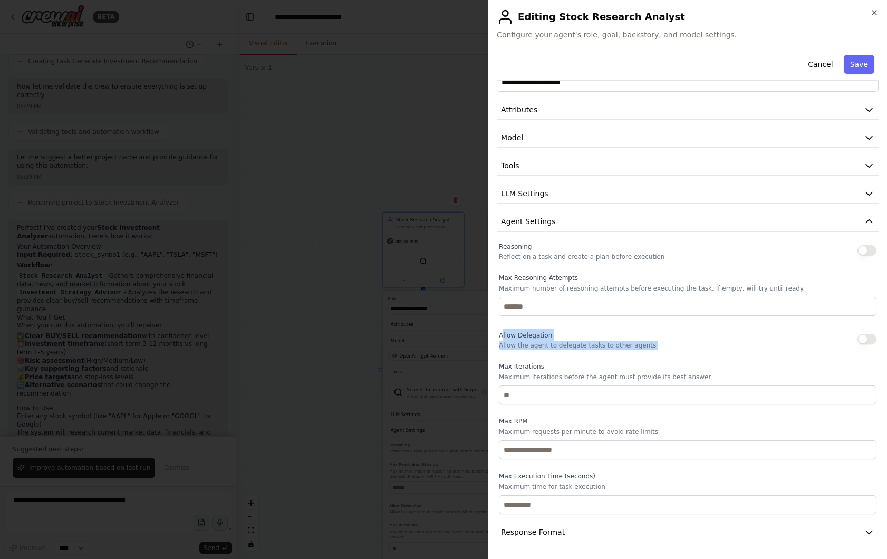
drag, startPoint x: 503, startPoint y: 334, endPoint x: 629, endPoint y: 351, distance: 127.1
click at [629, 351] on div "Reasoning Reflect on a task and create a plan before execution Max Reasoning At…" at bounding box center [688, 377] width 378 height 274
click at [548, 381] on div "Max Iterations Maximum iterations before the agent must provide its best answer" at bounding box center [688, 383] width 378 height 42
drag, startPoint x: 507, startPoint y: 420, endPoint x: 559, endPoint y: 456, distance: 63.1
click at [559, 456] on div "Max RPM Maximum requests per minute to avoid rate limits" at bounding box center [688, 438] width 378 height 42
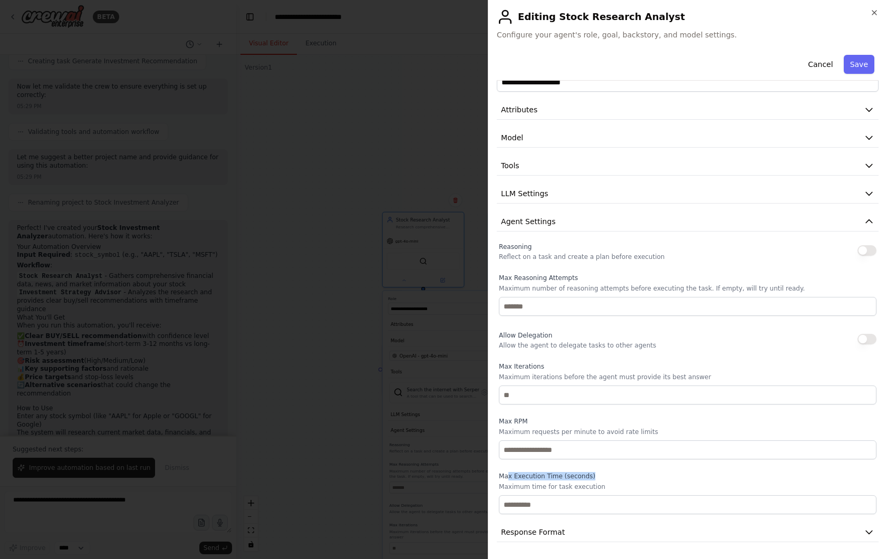
drag, startPoint x: 509, startPoint y: 478, endPoint x: 585, endPoint y: 506, distance: 80.5
click at [584, 506] on div "Max Execution Time (seconds) Maximum time for task execution" at bounding box center [688, 493] width 378 height 42
click at [867, 223] on icon "button" at bounding box center [869, 221] width 11 height 11
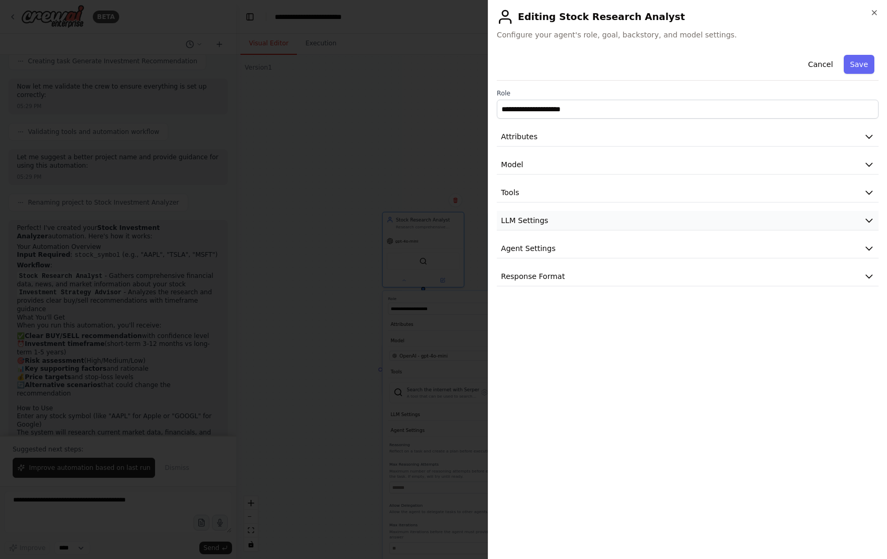
scroll to position [0, 0]
click at [871, 278] on icon "button" at bounding box center [869, 276] width 11 height 11
drag, startPoint x: 497, startPoint y: 310, endPoint x: 650, endPoint y: 314, distance: 153.1
click at [650, 314] on div "Schema Set a response format for the agent. Add Property" at bounding box center [688, 320] width 382 height 50
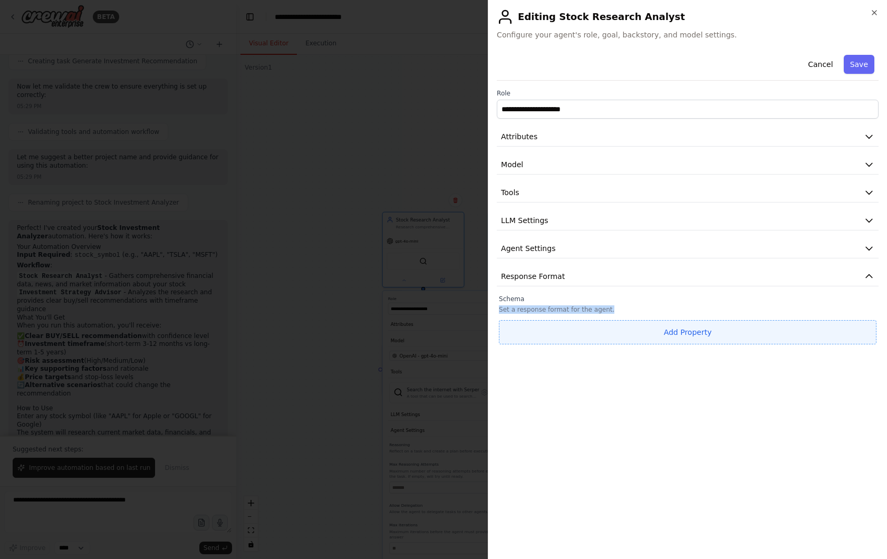
click at [640, 329] on button "Add Property" at bounding box center [688, 332] width 378 height 24
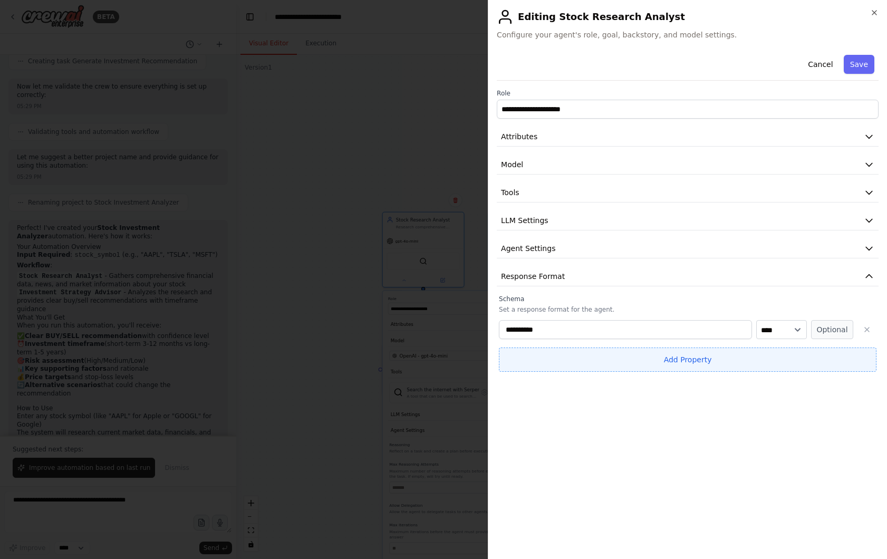
click at [685, 362] on button "Add Property" at bounding box center [688, 360] width 378 height 24
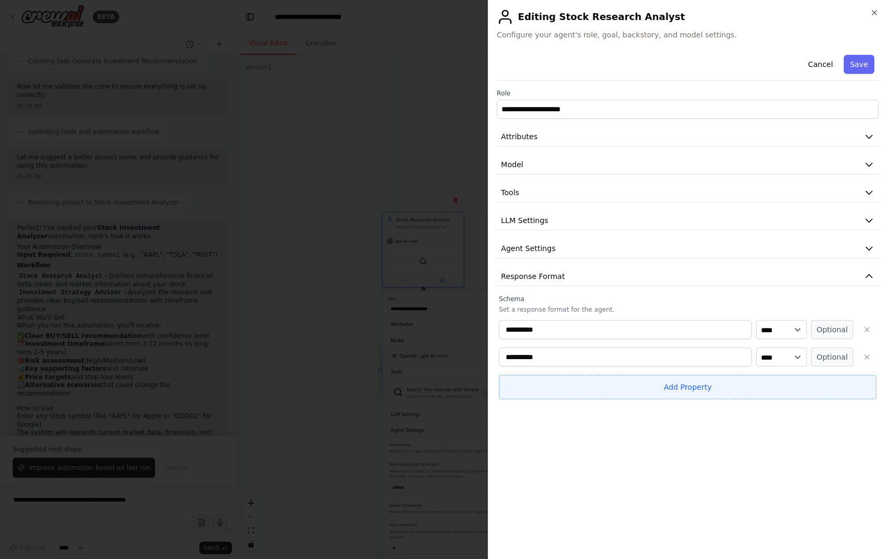
click at [716, 394] on button "Add Property" at bounding box center [688, 387] width 378 height 24
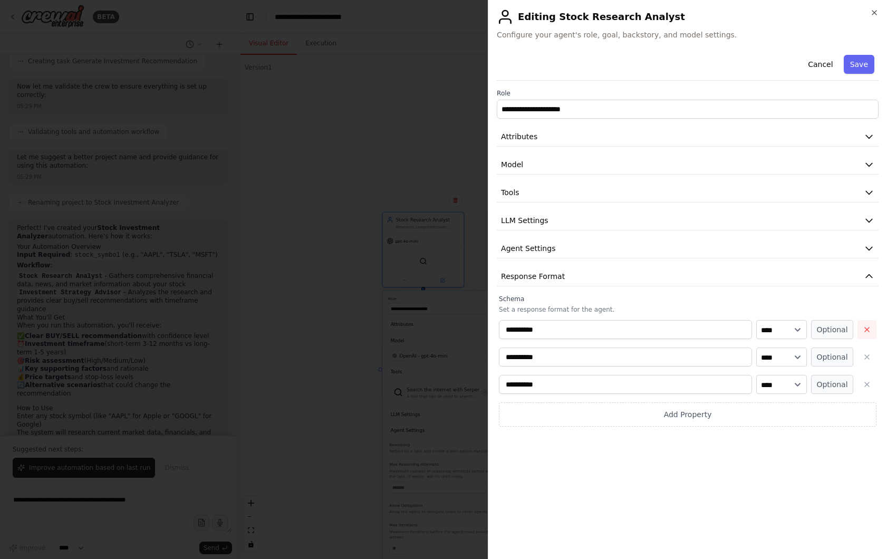
click at [866, 329] on icon "button" at bounding box center [867, 330] width 4 height 4
click at [860, 294] on div "**********" at bounding box center [688, 198] width 382 height 294
click at [870, 274] on icon "button" at bounding box center [869, 276] width 11 height 11
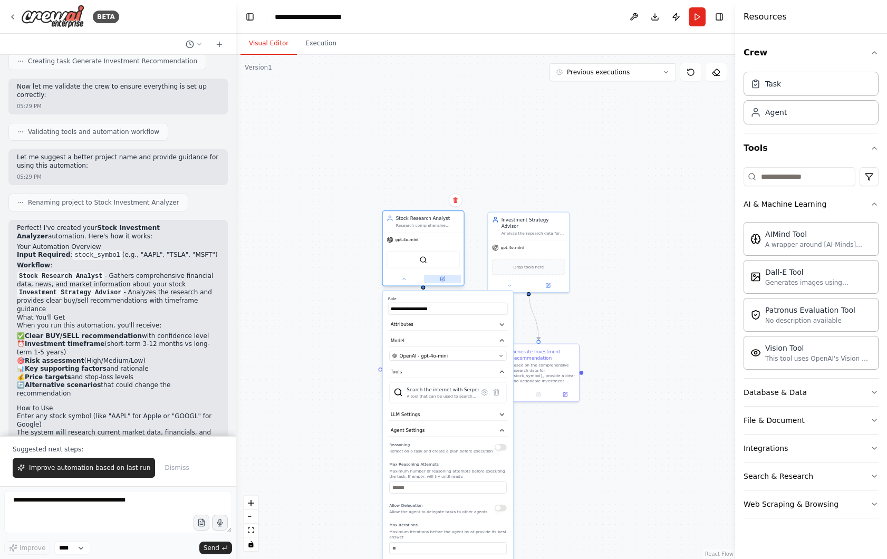
click at [443, 281] on icon at bounding box center [442, 278] width 5 height 5
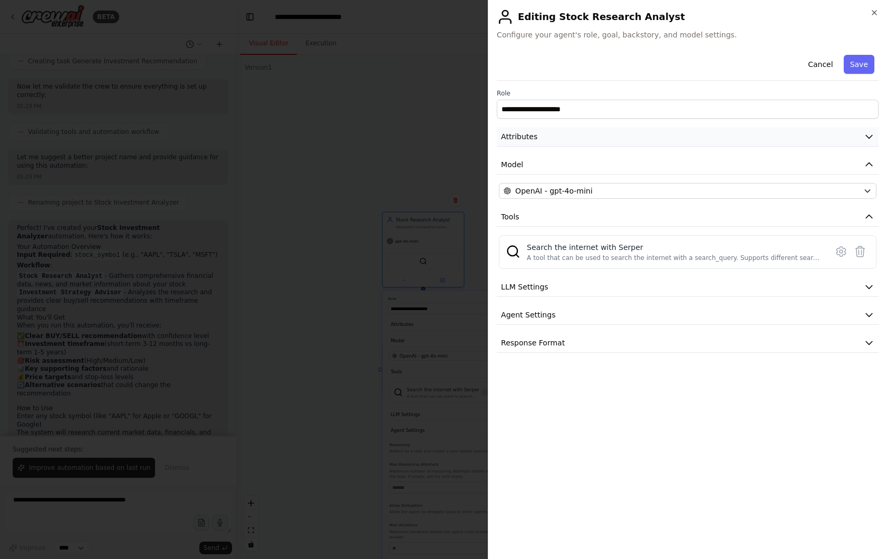
click at [869, 134] on icon "button" at bounding box center [869, 136] width 11 height 11
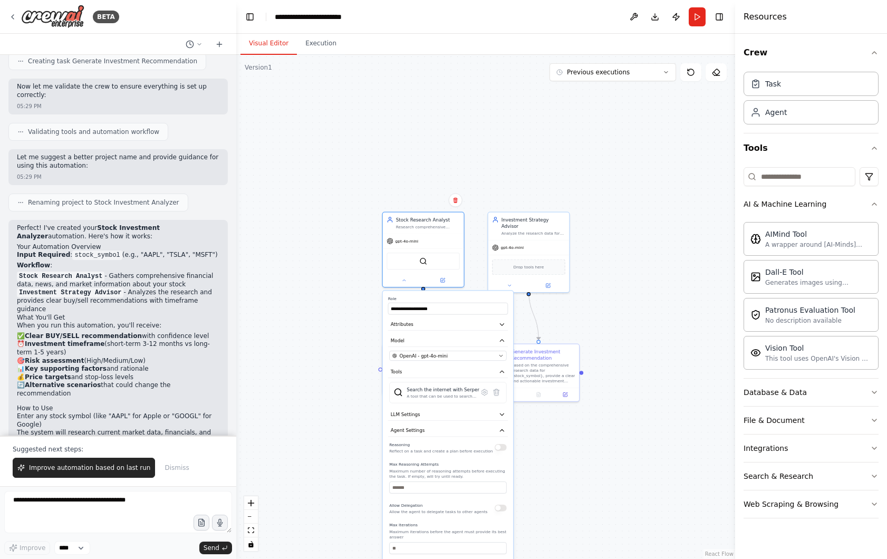
click at [308, 226] on div ".deletable-edge-delete-btn { width: 20px; height: 20px; border: 0px solid #ffff…" at bounding box center [485, 307] width 499 height 504
click at [352, 301] on div ".deletable-edge-delete-btn { width: 20px; height: 20px; border: 0px solid #ffff…" at bounding box center [485, 307] width 499 height 504
click at [444, 282] on button at bounding box center [442, 279] width 37 height 8
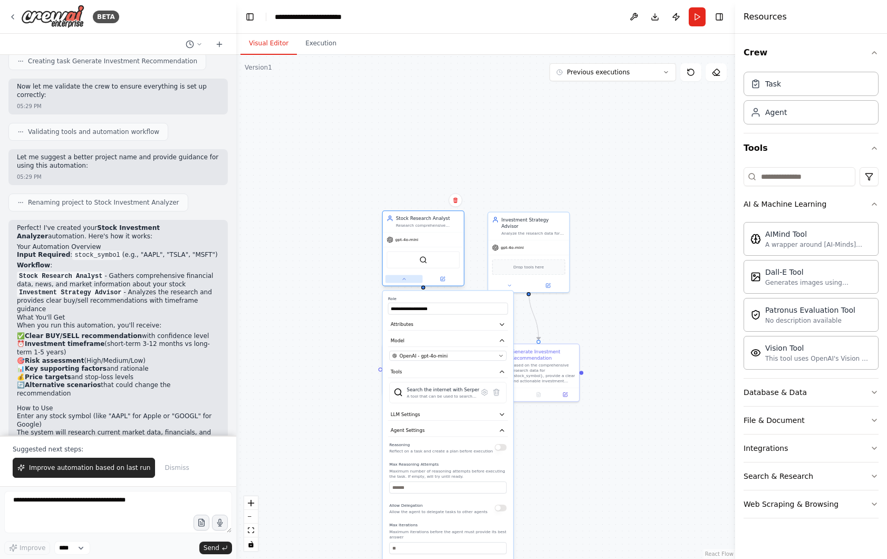
click at [401, 276] on icon at bounding box center [403, 278] width 5 height 5
click at [314, 297] on div ".deletable-edge-delete-btn { width: 20px; height: 20px; border: 0px solid #ffff…" at bounding box center [485, 307] width 499 height 504
click at [407, 281] on button at bounding box center [404, 279] width 37 height 8
click at [452, 284] on div at bounding box center [423, 278] width 81 height 13
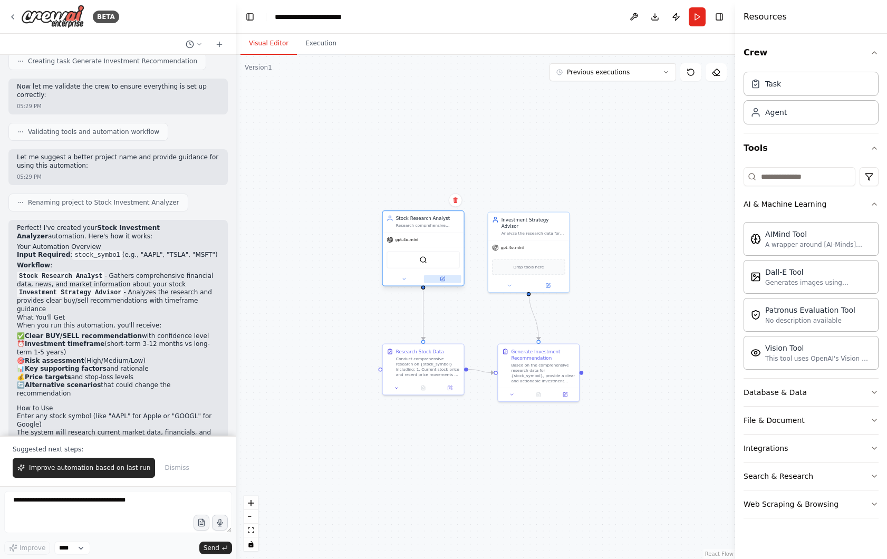
click at [439, 276] on button at bounding box center [442, 279] width 37 height 8
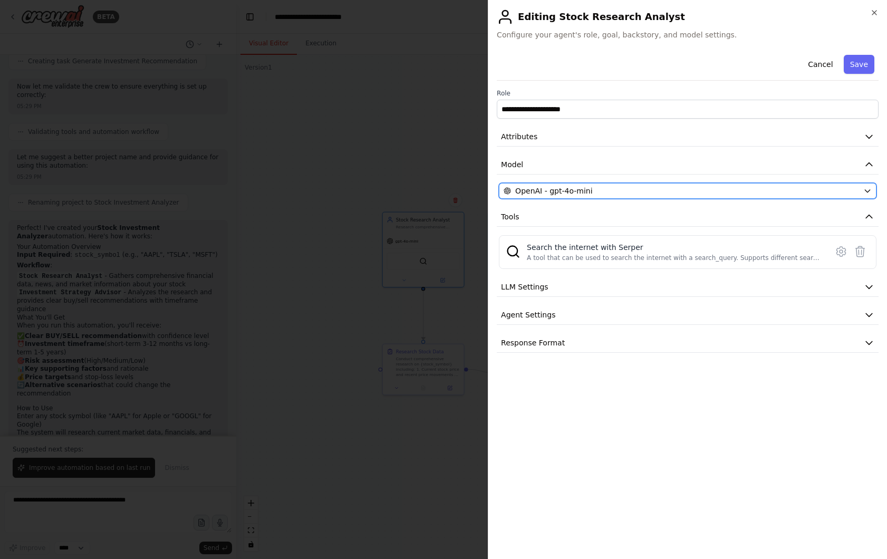
click at [843, 193] on div "OpenAI - gpt-4o-mini" at bounding box center [682, 191] width 356 height 11
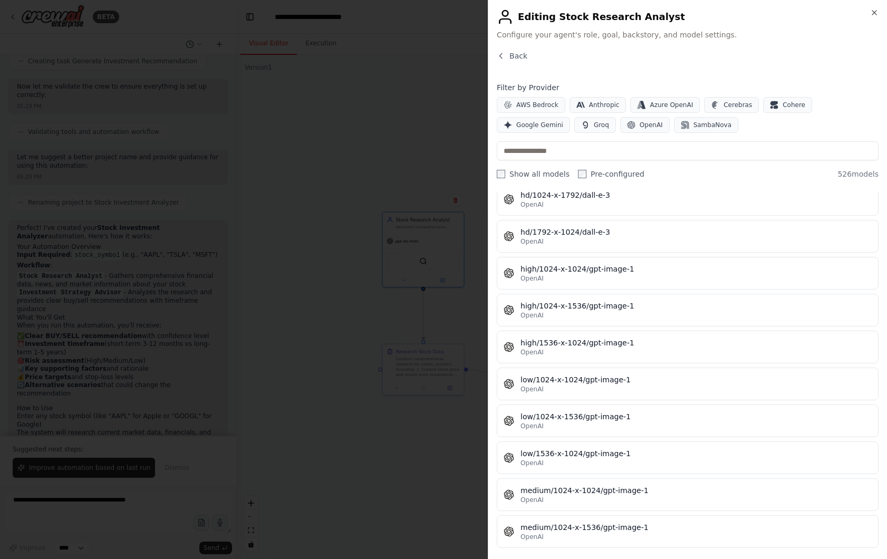
scroll to position [17258, 0]
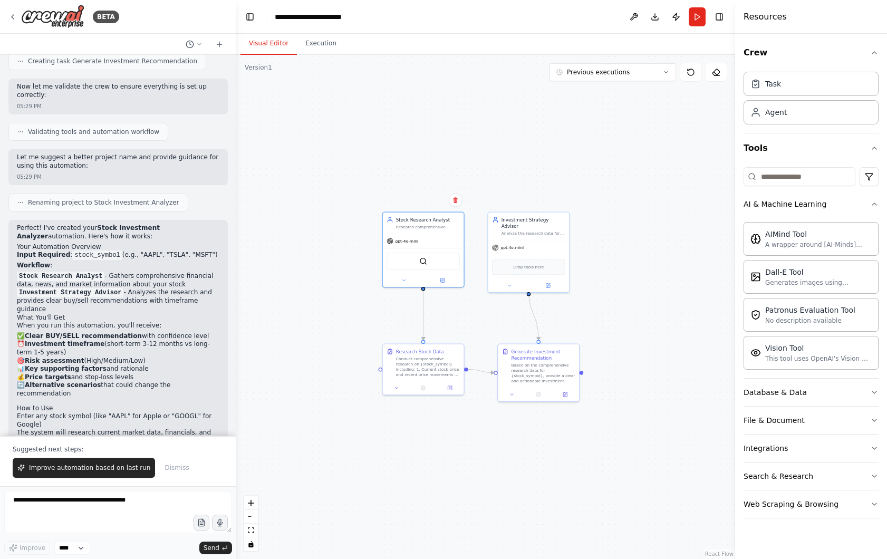
click at [420, 175] on div ".deletable-edge-delete-btn { width: 20px; height: 20px; border: 0px solid #ffff…" at bounding box center [485, 307] width 499 height 504
click at [871, 394] on icon "button" at bounding box center [875, 392] width 8 height 8
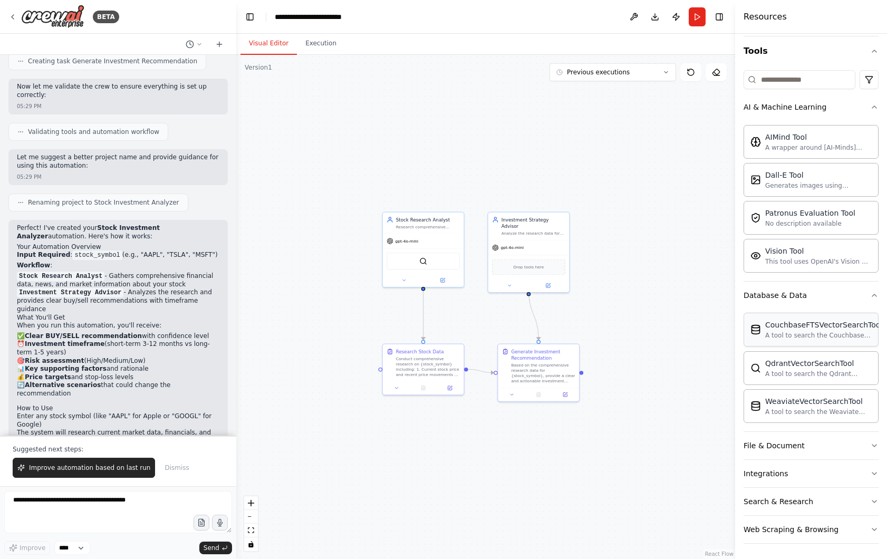
scroll to position [99, 0]
click at [871, 443] on icon "button" at bounding box center [875, 444] width 8 height 8
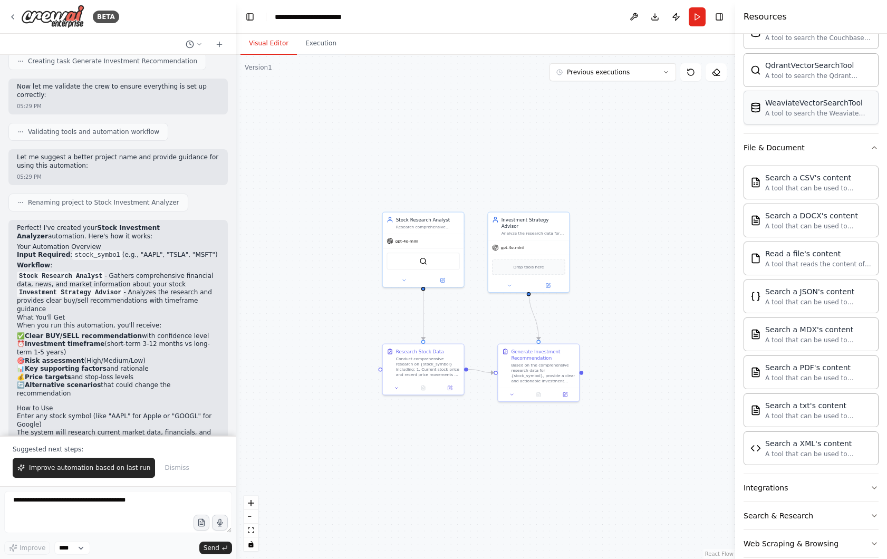
scroll to position [400, 0]
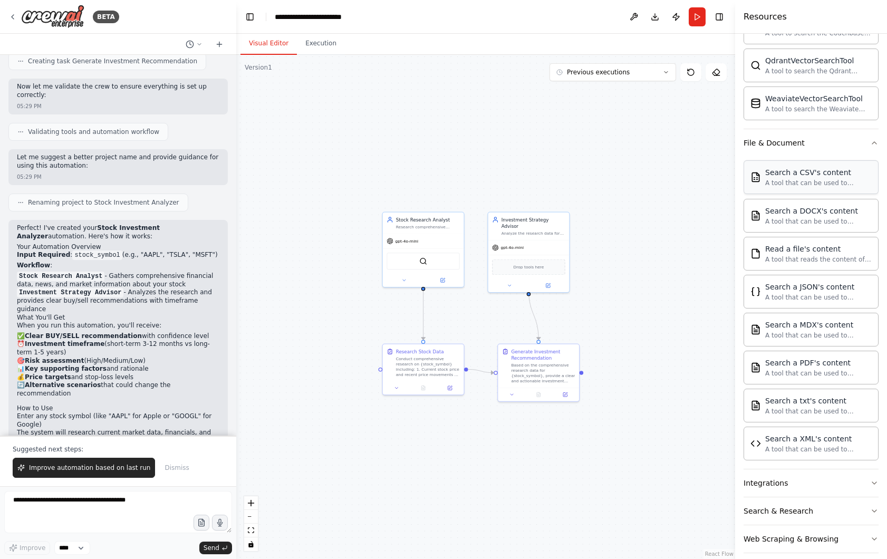
click at [808, 185] on div "A tool that can be used to semantic search a query from a CSV's content." at bounding box center [819, 183] width 107 height 8
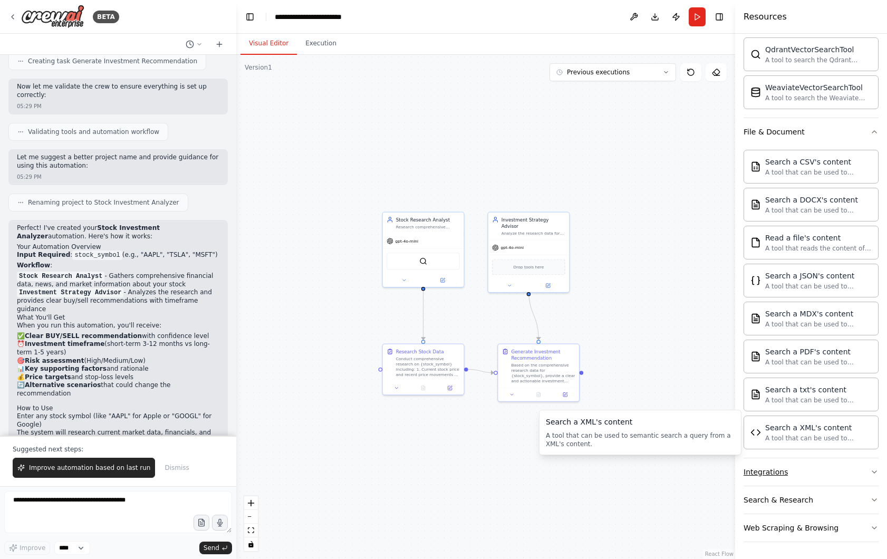
click at [850, 473] on button "Integrations" at bounding box center [811, 471] width 135 height 27
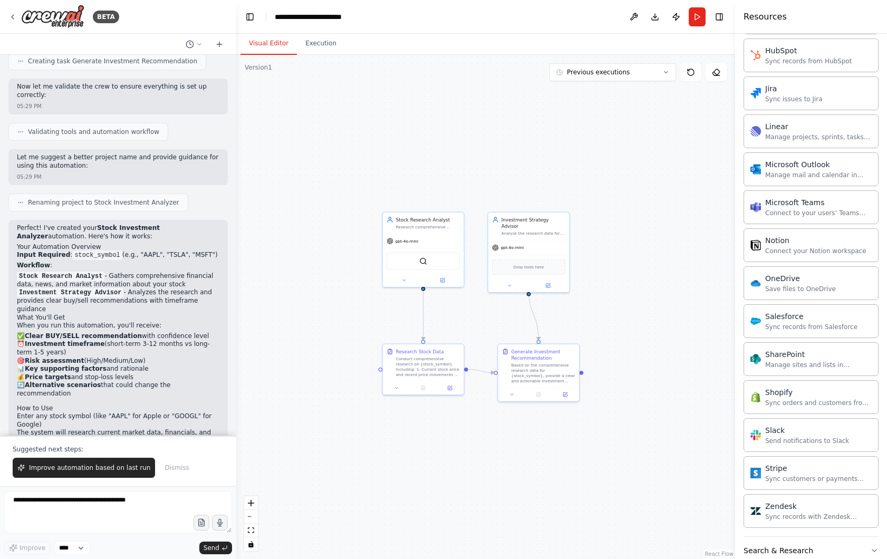
scroll to position [1255, 0]
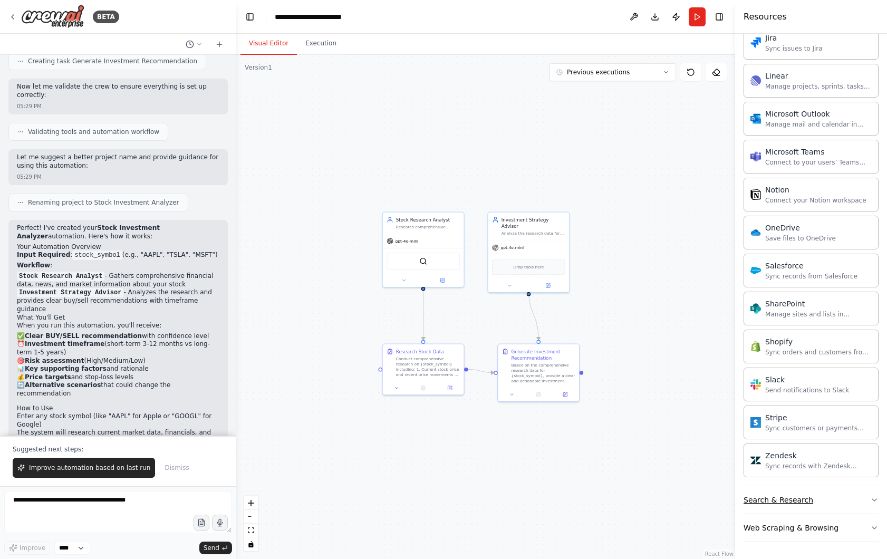
click at [843, 500] on button "Search & Research" at bounding box center [811, 499] width 135 height 27
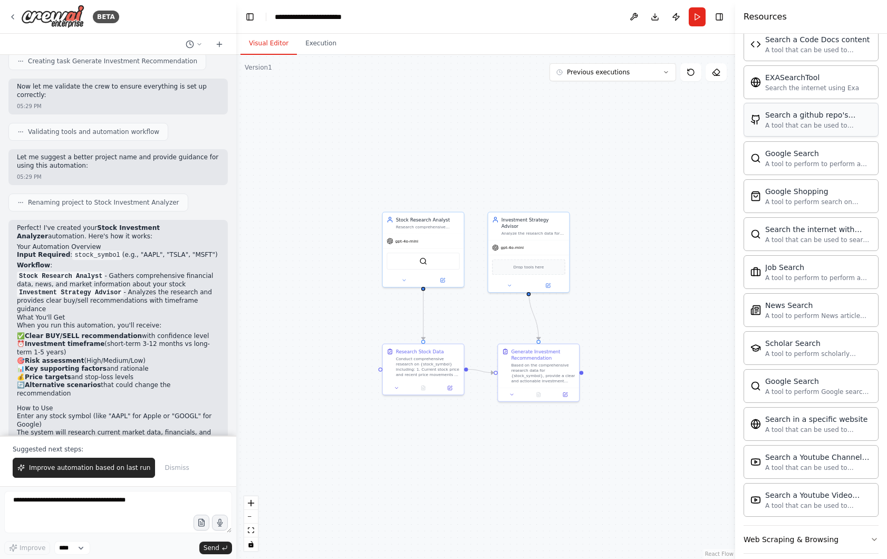
scroll to position [1795, 0]
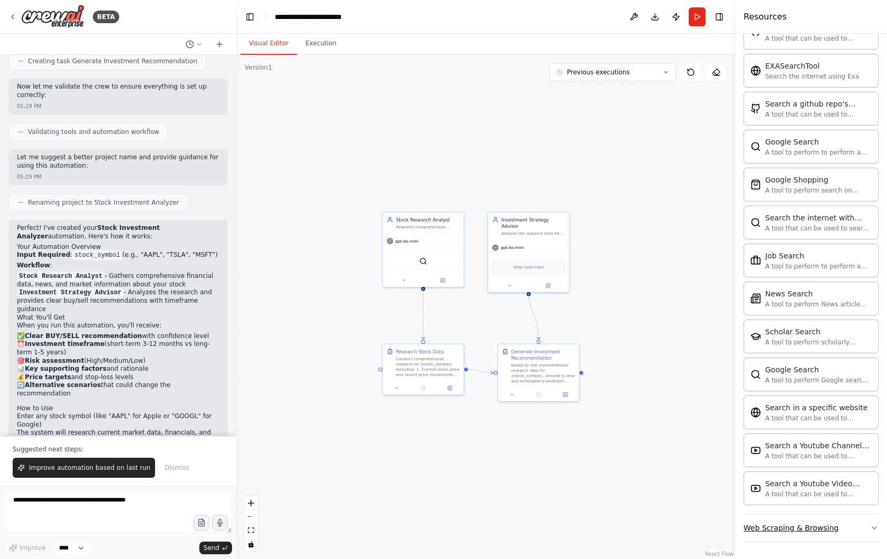
click at [818, 524] on div "Web Scraping & Browsing" at bounding box center [791, 528] width 95 height 11
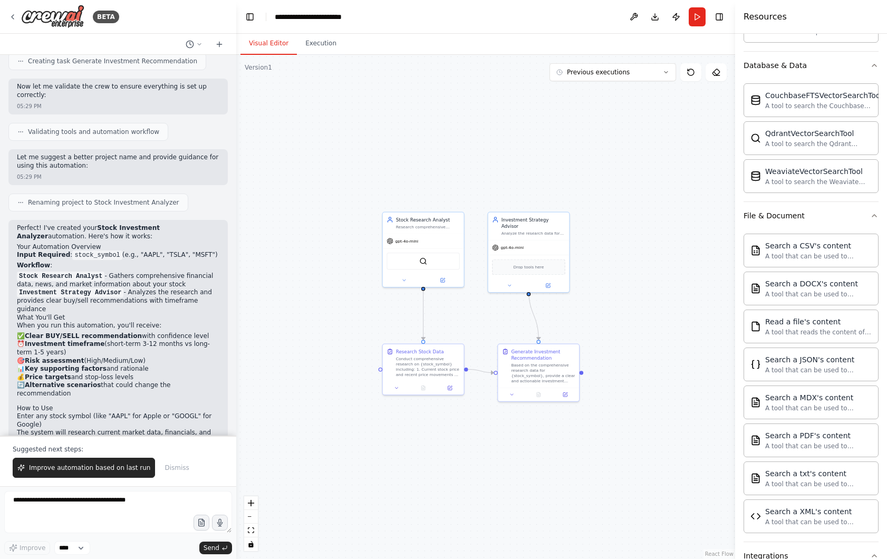
scroll to position [0, 0]
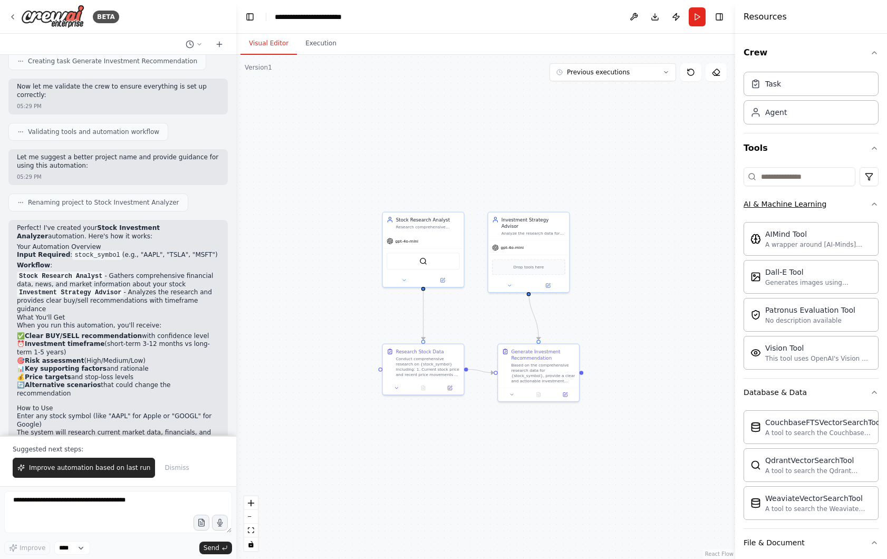
click at [869, 204] on button "AI & Machine Learning" at bounding box center [811, 203] width 135 height 27
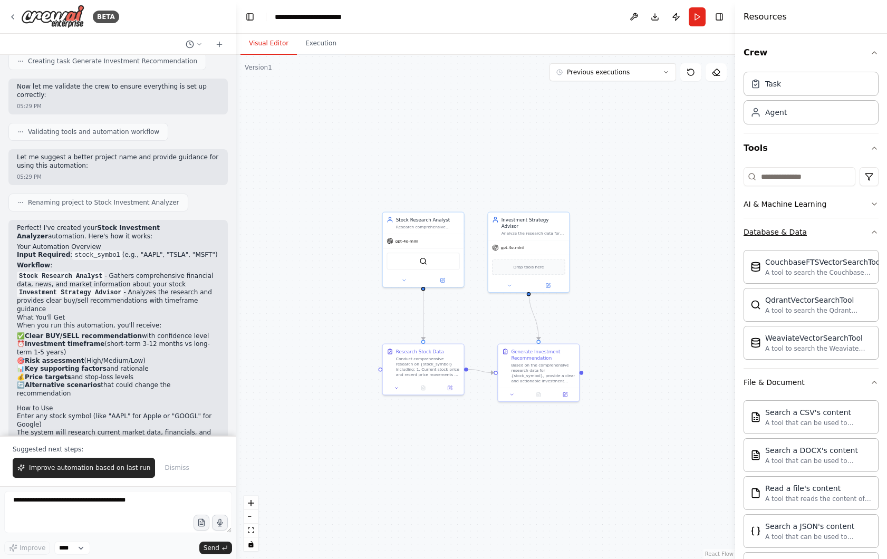
click at [873, 233] on icon "button" at bounding box center [875, 232] width 8 height 8
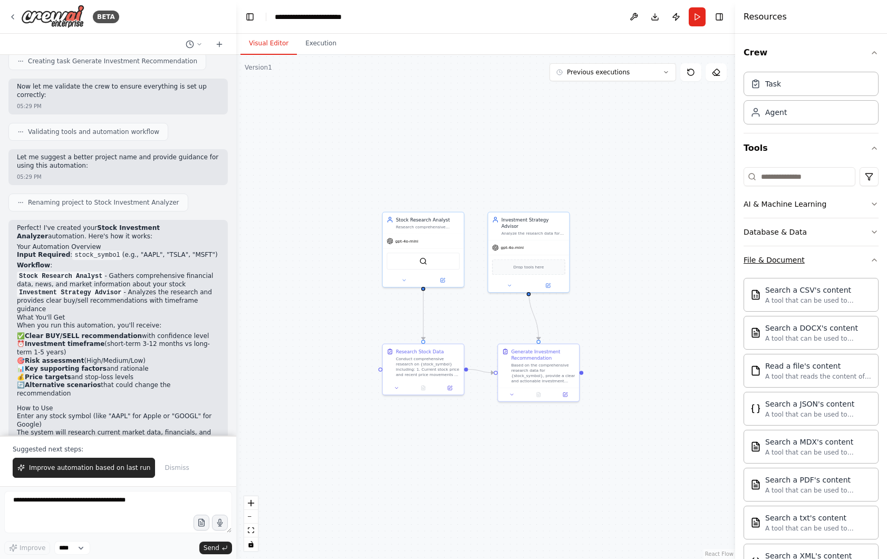
click at [872, 267] on button "File & Document" at bounding box center [811, 259] width 135 height 27
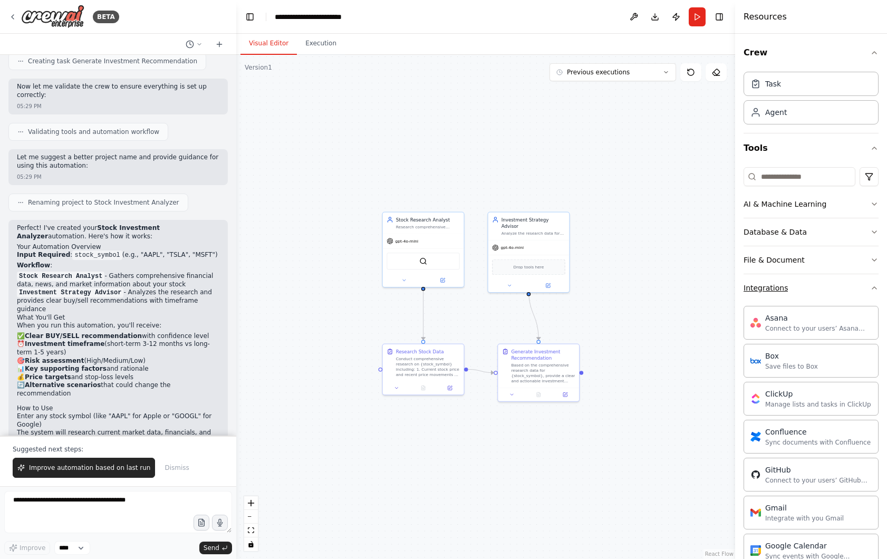
click at [873, 285] on icon "button" at bounding box center [875, 288] width 8 height 8
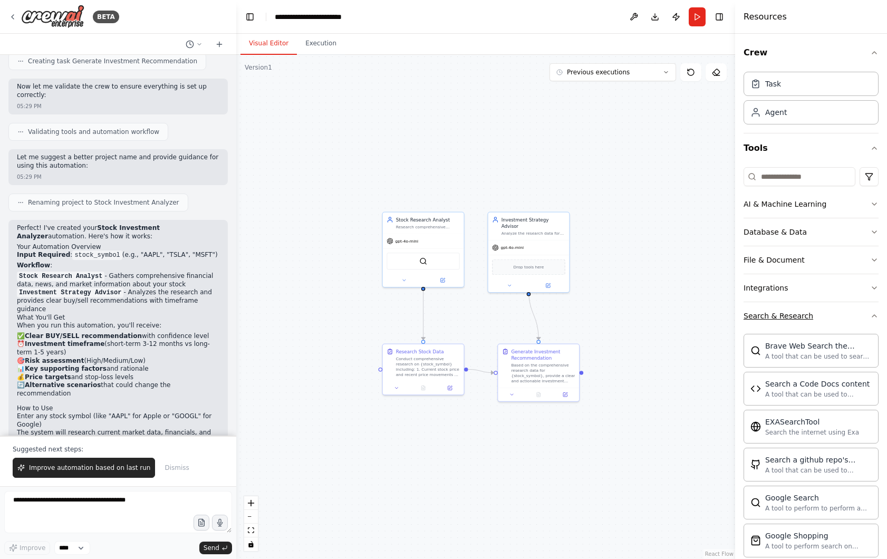
click at [871, 310] on button "Search & Research" at bounding box center [811, 315] width 135 height 27
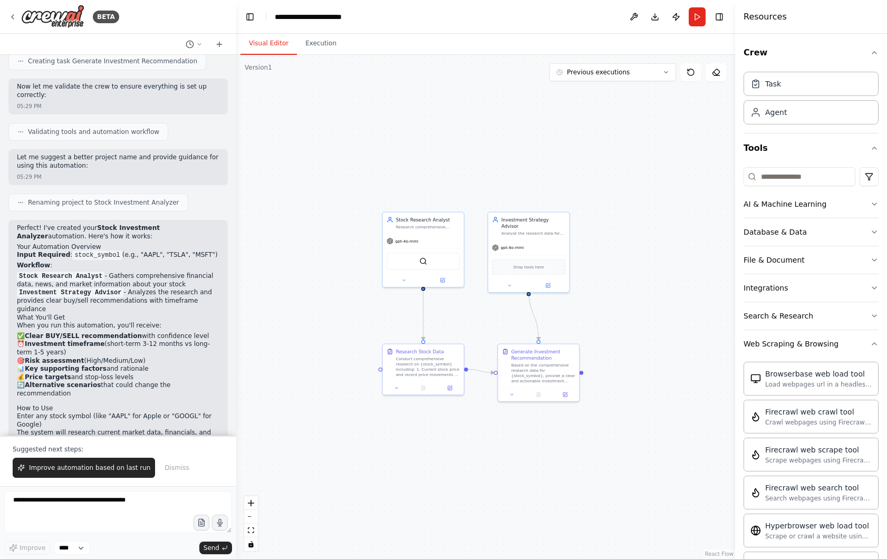
click at [883, 339] on div "Crew Task Agent Tools AI & Machine Learning Database & Data File & Document Int…" at bounding box center [811, 296] width 152 height 525
click at [870, 344] on button "Web Scraping & Browsing" at bounding box center [811, 343] width 135 height 27
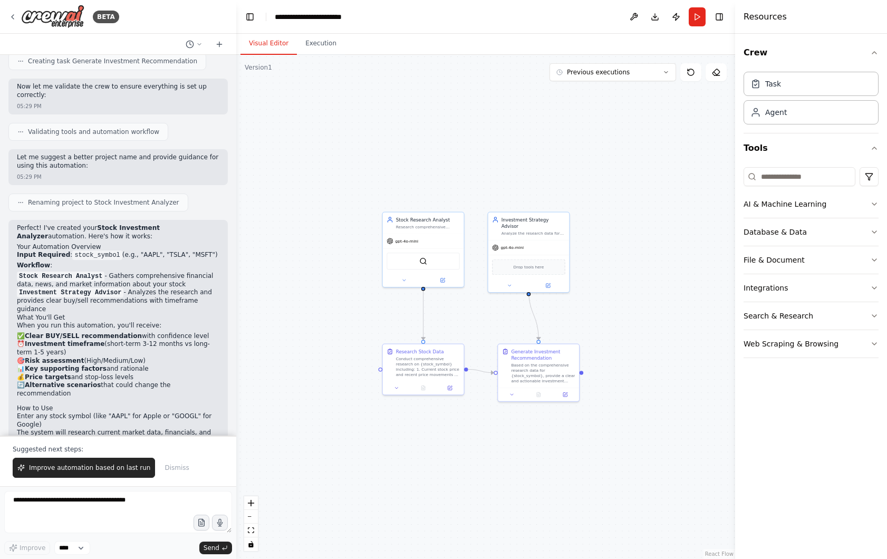
click at [664, 361] on div ".deletable-edge-delete-btn { width: 20px; height: 20px; border: 0px solid #ffff…" at bounding box center [485, 307] width 499 height 504
drag, startPoint x: 376, startPoint y: 194, endPoint x: 374, endPoint y: 202, distance: 8.6
click at [374, 202] on div ".deletable-edge-delete-btn { width: 20px; height: 20px; border: 0px solid #ffff…" at bounding box center [485, 307] width 499 height 504
drag, startPoint x: 515, startPoint y: 231, endPoint x: 529, endPoint y: 231, distance: 13.7
click at [529, 237] on div "Analyze the research data for {stock_symbol} and provide clear, actionable inve…" at bounding box center [544, 239] width 64 height 5
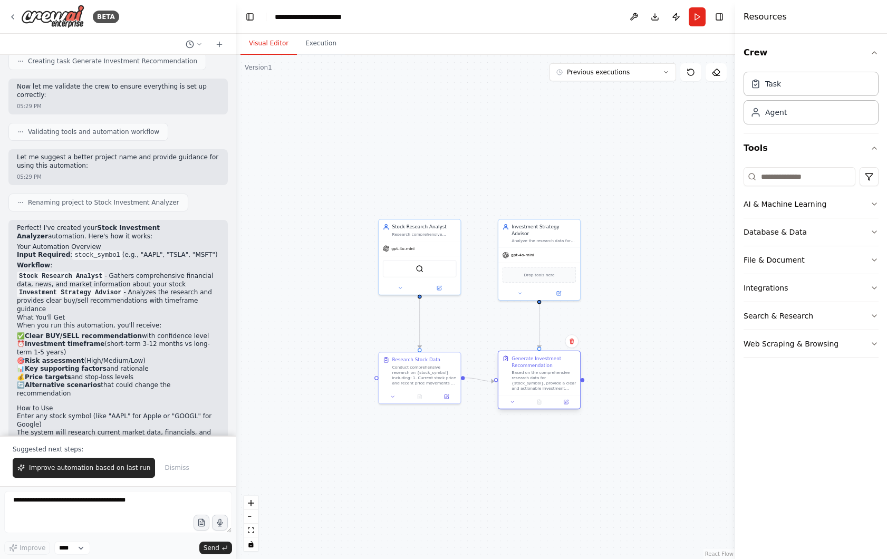
click at [539, 383] on div "Based on the comprehensive research data for {stock_symbol}, provide a clear an…" at bounding box center [544, 380] width 64 height 21
click at [436, 389] on div "Research Stock Data Conduct comprehensive research on {stock_symbol} including:…" at bounding box center [419, 377] width 83 height 52
click at [525, 405] on div at bounding box center [540, 402] width 82 height 14
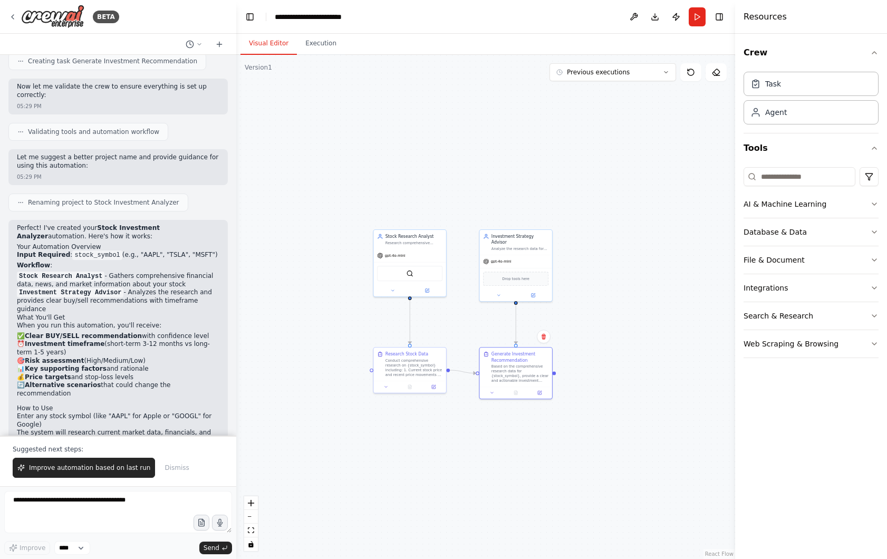
scroll to position [668, 0]
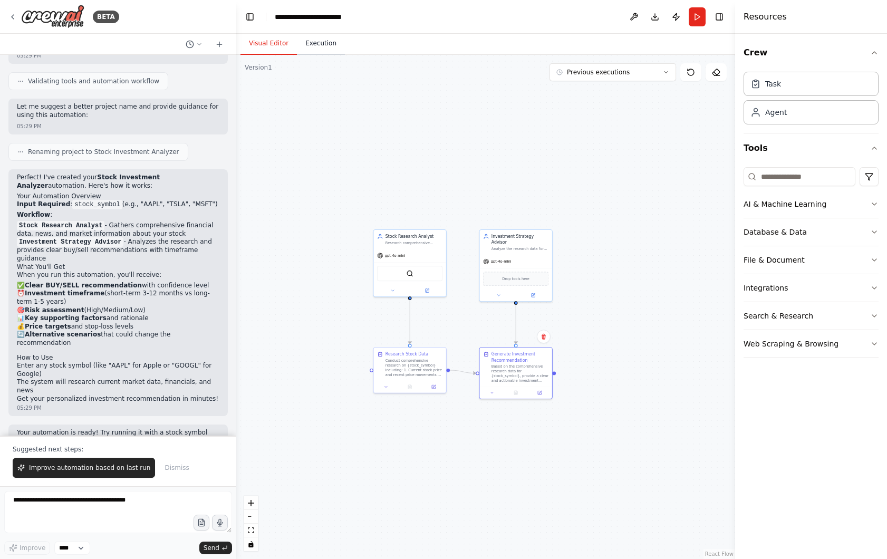
click at [326, 44] on button "Execution" at bounding box center [321, 44] width 48 height 22
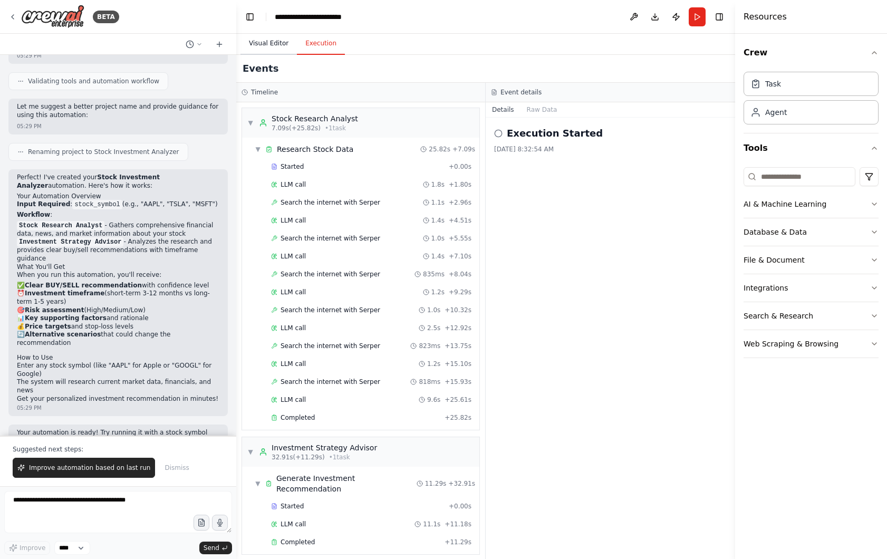
click at [266, 38] on button "Visual Editor" at bounding box center [269, 44] width 56 height 22
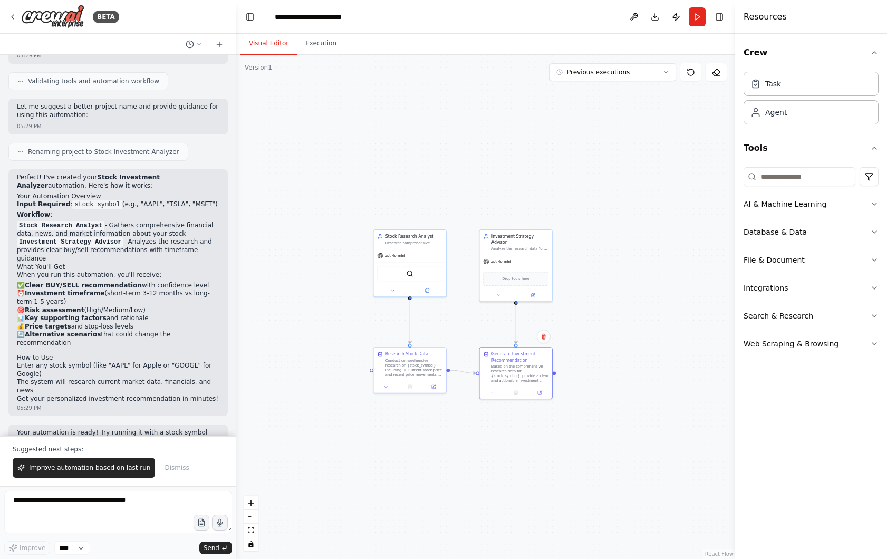
click at [420, 179] on div ".deletable-edge-delete-btn { width: 20px; height: 20px; border: 0px solid #ffff…" at bounding box center [485, 307] width 499 height 504
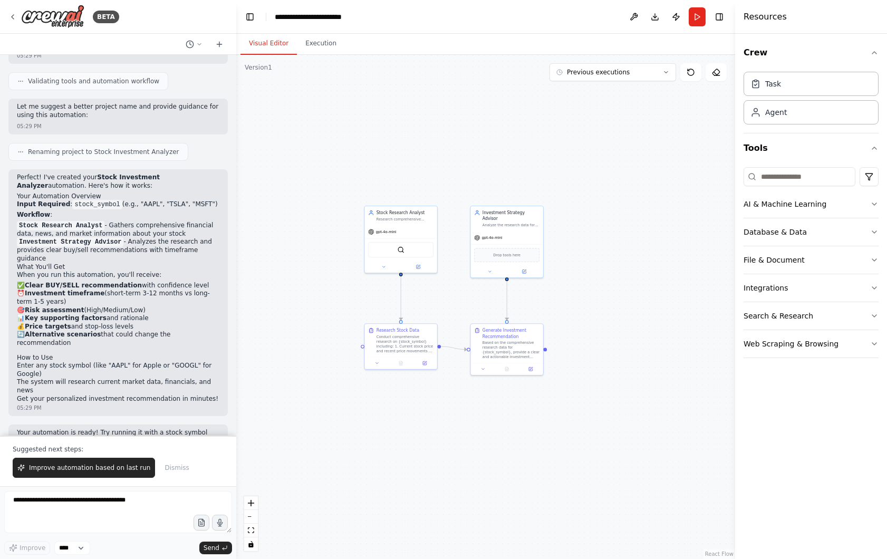
drag, startPoint x: 422, startPoint y: 182, endPoint x: 412, endPoint y: 155, distance: 28.7
click at [412, 155] on div ".deletable-edge-delete-btn { width: 20px; height: 20px; border: 0px solid #ffff…" at bounding box center [485, 307] width 499 height 504
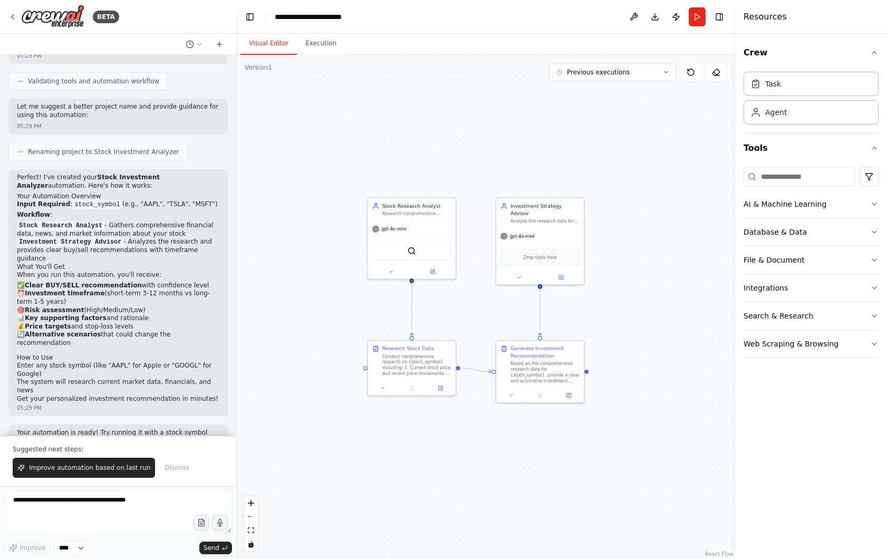
click at [329, 300] on div ".deletable-edge-delete-btn { width: 20px; height: 20px; border: 0px solid #ffff…" at bounding box center [485, 307] width 499 height 504
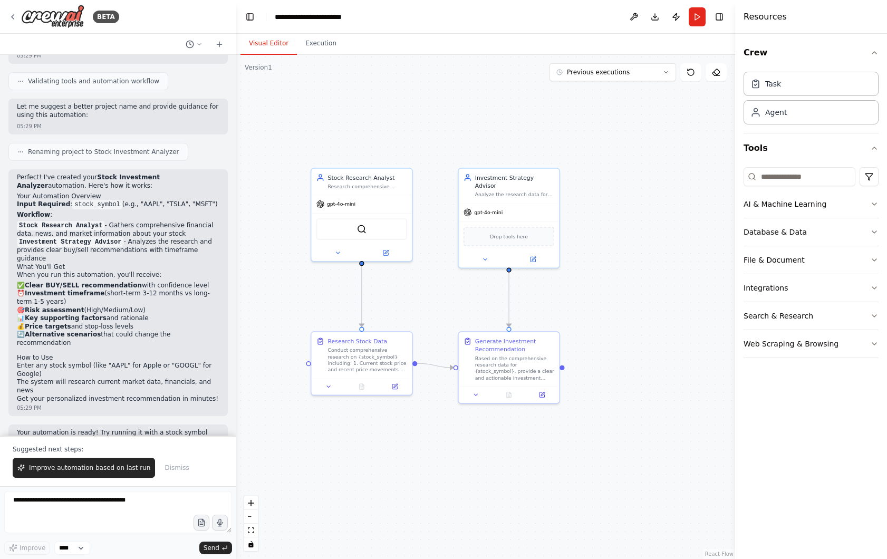
click at [439, 284] on div ".deletable-edge-delete-btn { width: 20px; height: 20px; border: 0px solid #ffff…" at bounding box center [485, 307] width 499 height 504
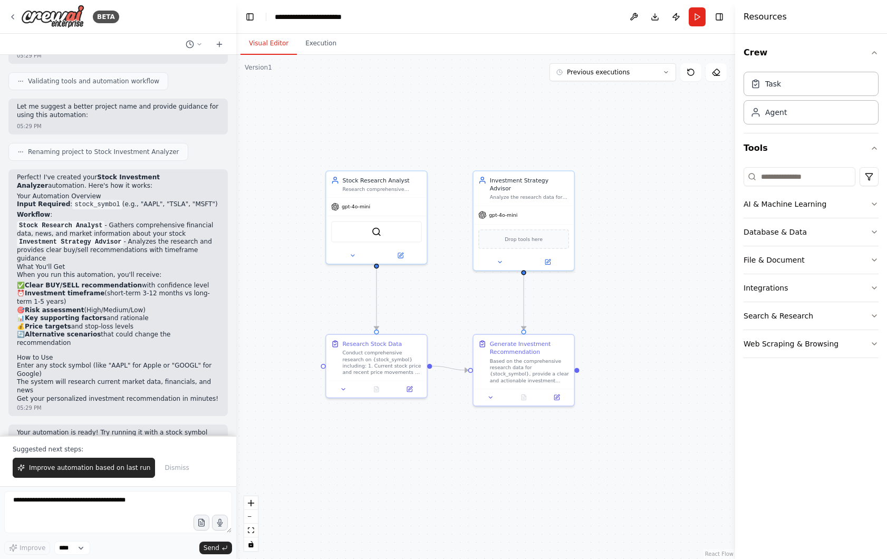
drag, startPoint x: 436, startPoint y: 278, endPoint x: 451, endPoint y: 281, distance: 15.0
click at [451, 281] on div ".deletable-edge-delete-btn { width: 20px; height: 20px; border: 0px solid #ffff…" at bounding box center [485, 307] width 499 height 504
click at [306, 378] on div ".deletable-edge-delete-btn { width: 20px; height: 20px; border: 0px solid #ffff…" at bounding box center [485, 307] width 499 height 504
